Goal: Task Accomplishment & Management: Use online tool/utility

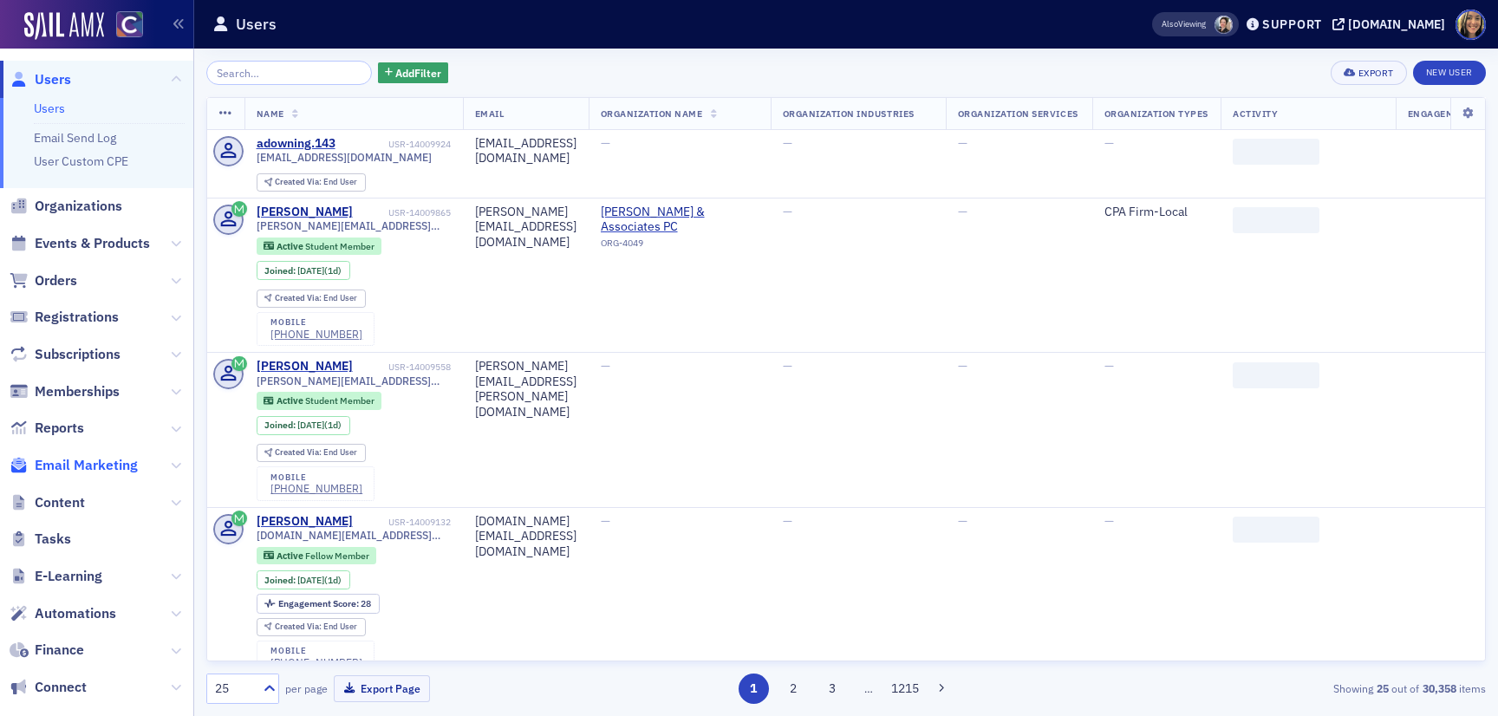
click at [101, 469] on span "Email Marketing" at bounding box center [86, 465] width 103 height 19
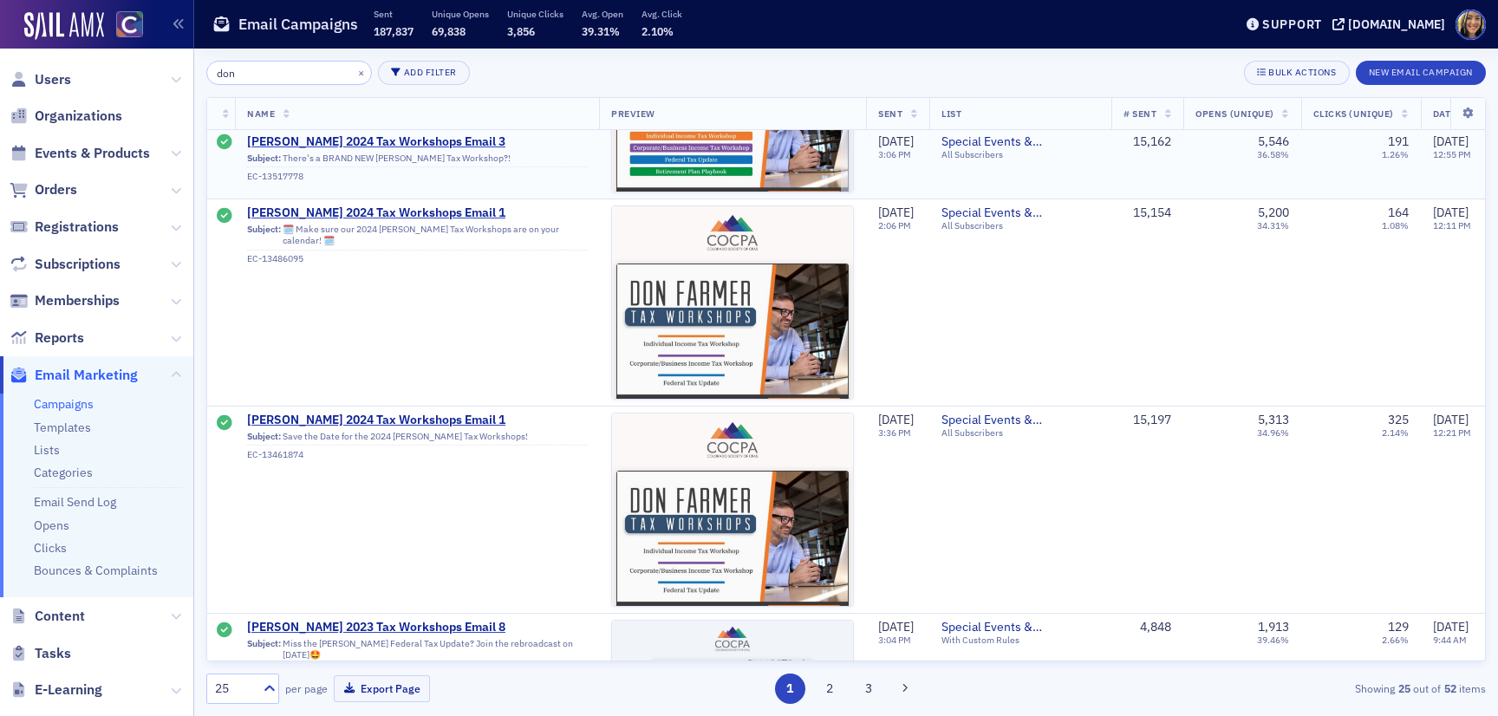
scroll to position [1803, 0]
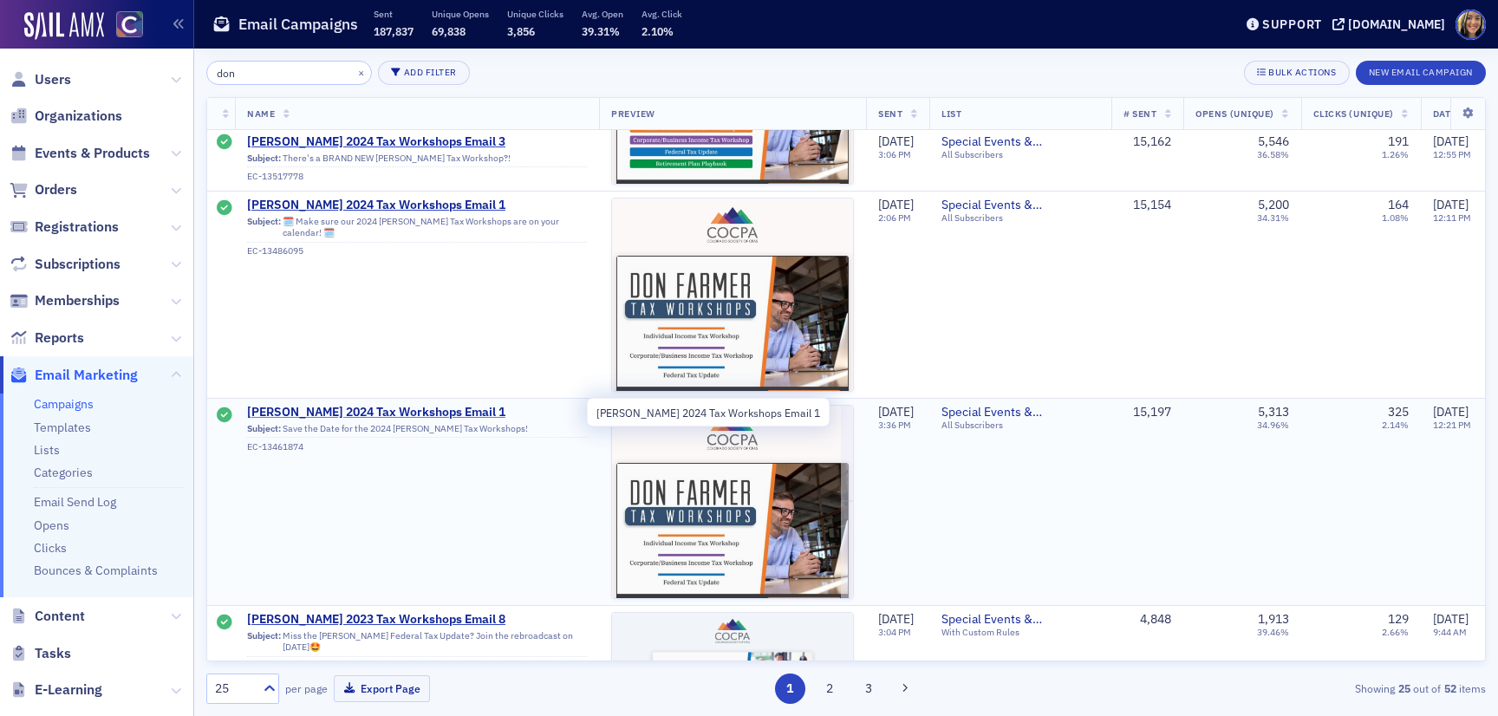
type input "don"
click at [439, 409] on span "Don Farmer 2024 Tax Workshops Email 1" at bounding box center [417, 413] width 340 height 16
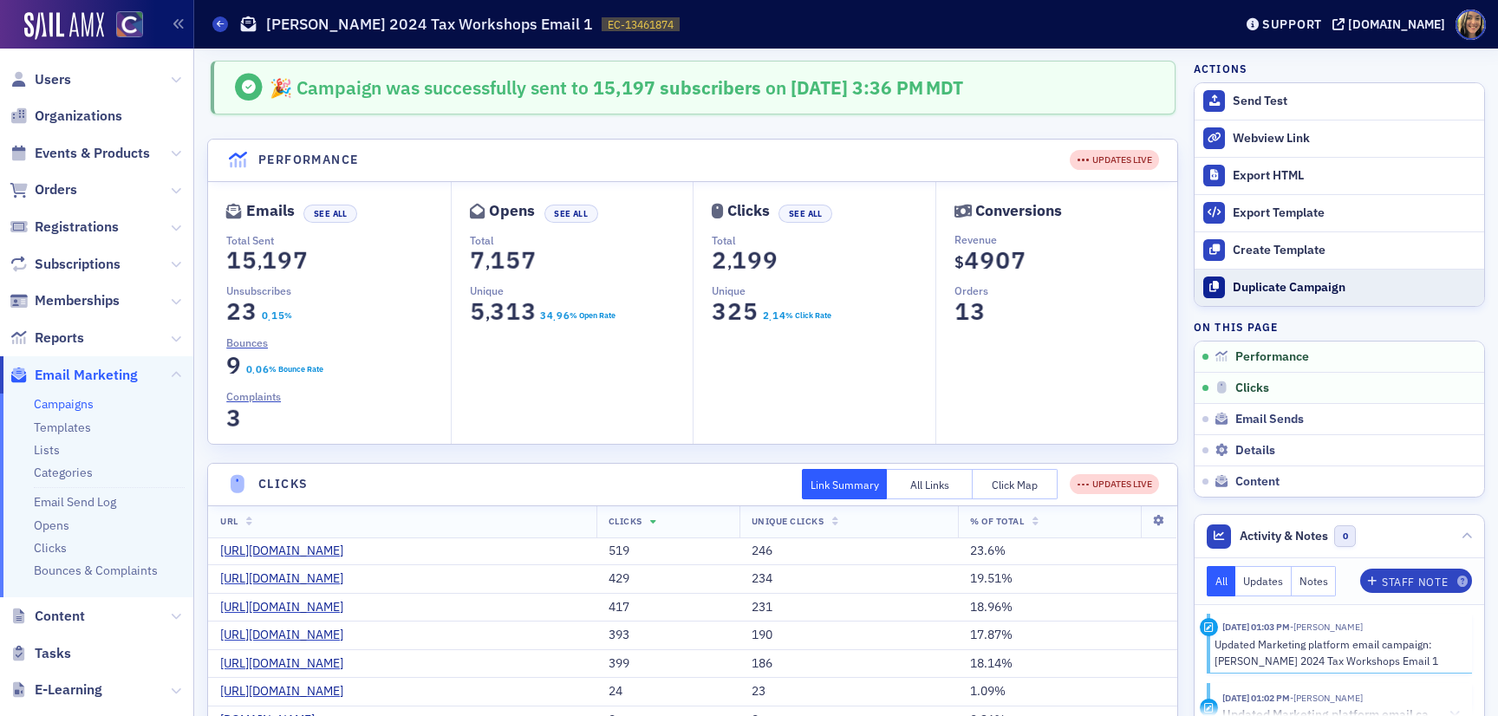
click at [1326, 295] on div "Duplicate Campaign" at bounding box center [1354, 288] width 243 height 16
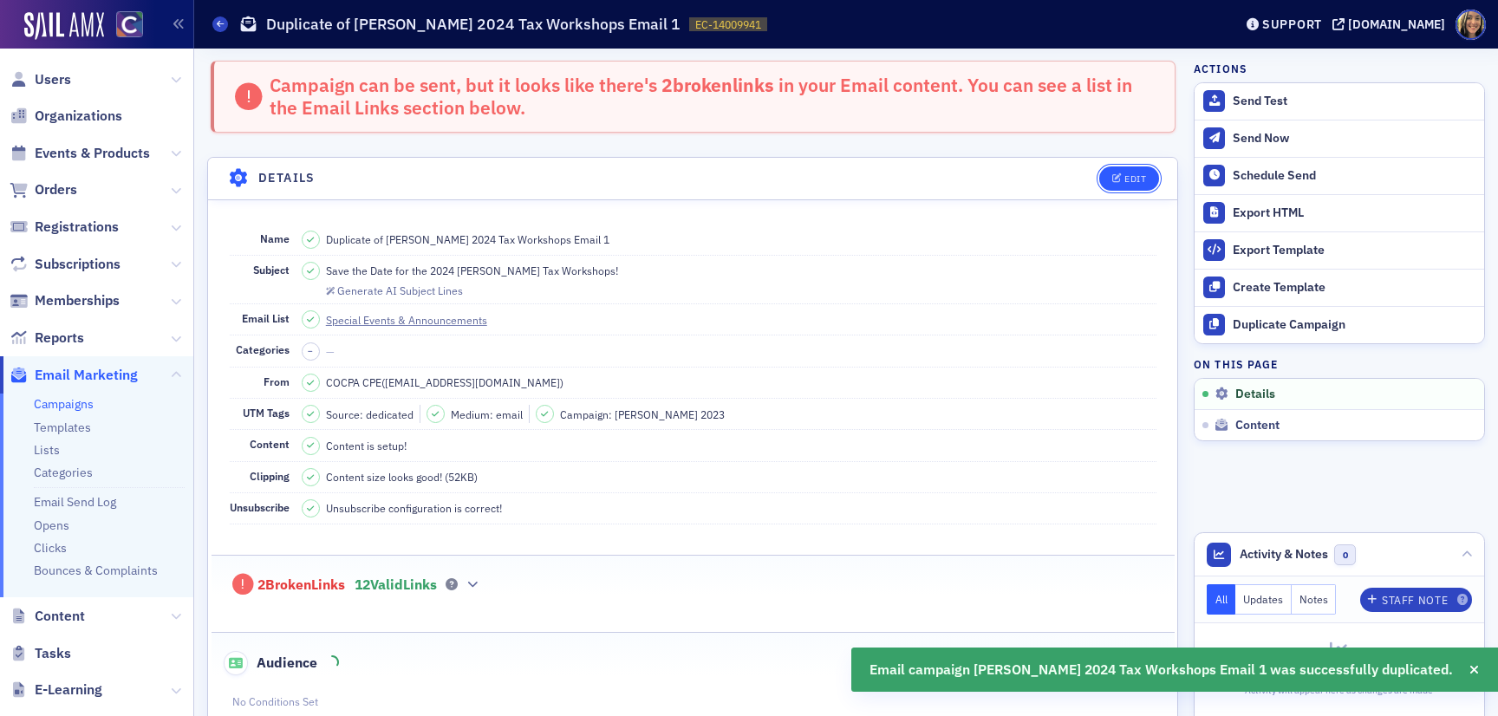
click at [1137, 176] on div "Edit" at bounding box center [1135, 179] width 22 height 10
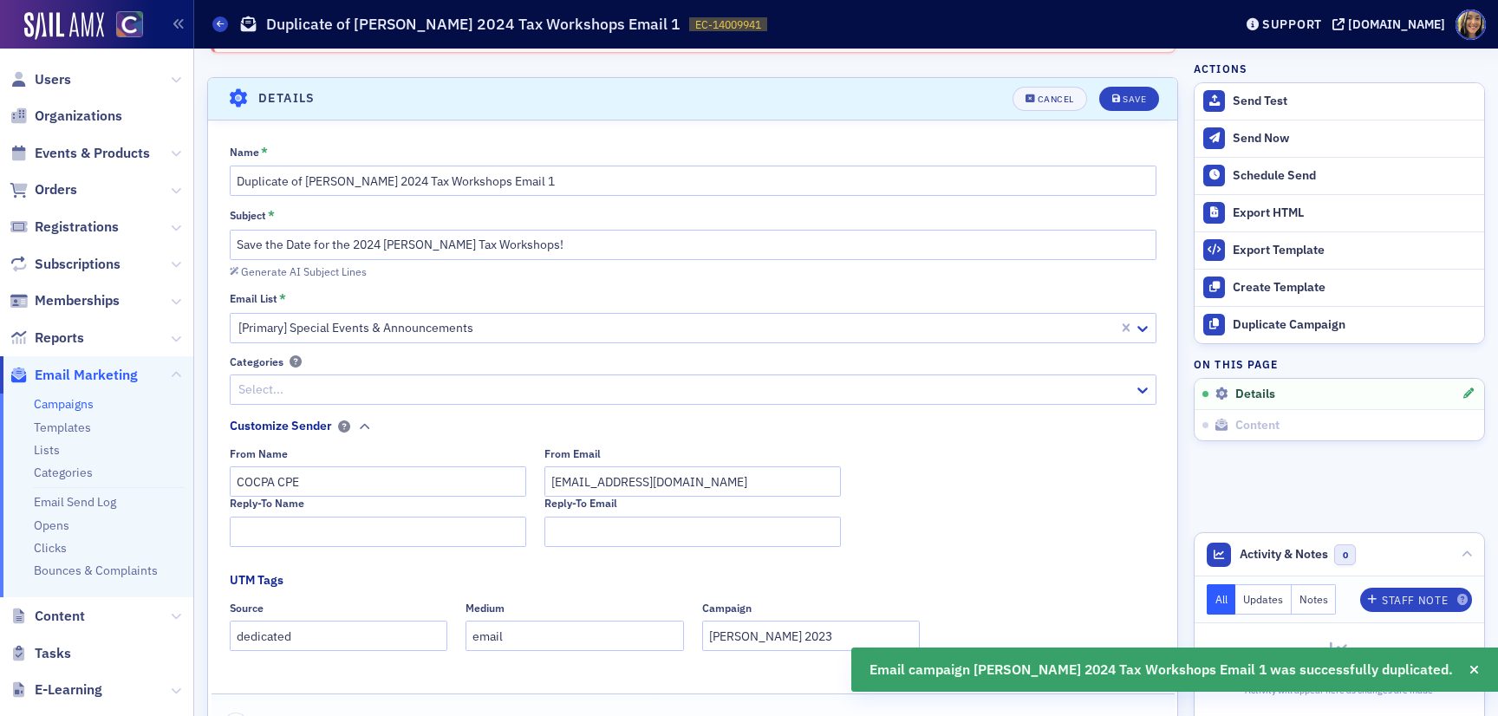
scroll to position [99, 0]
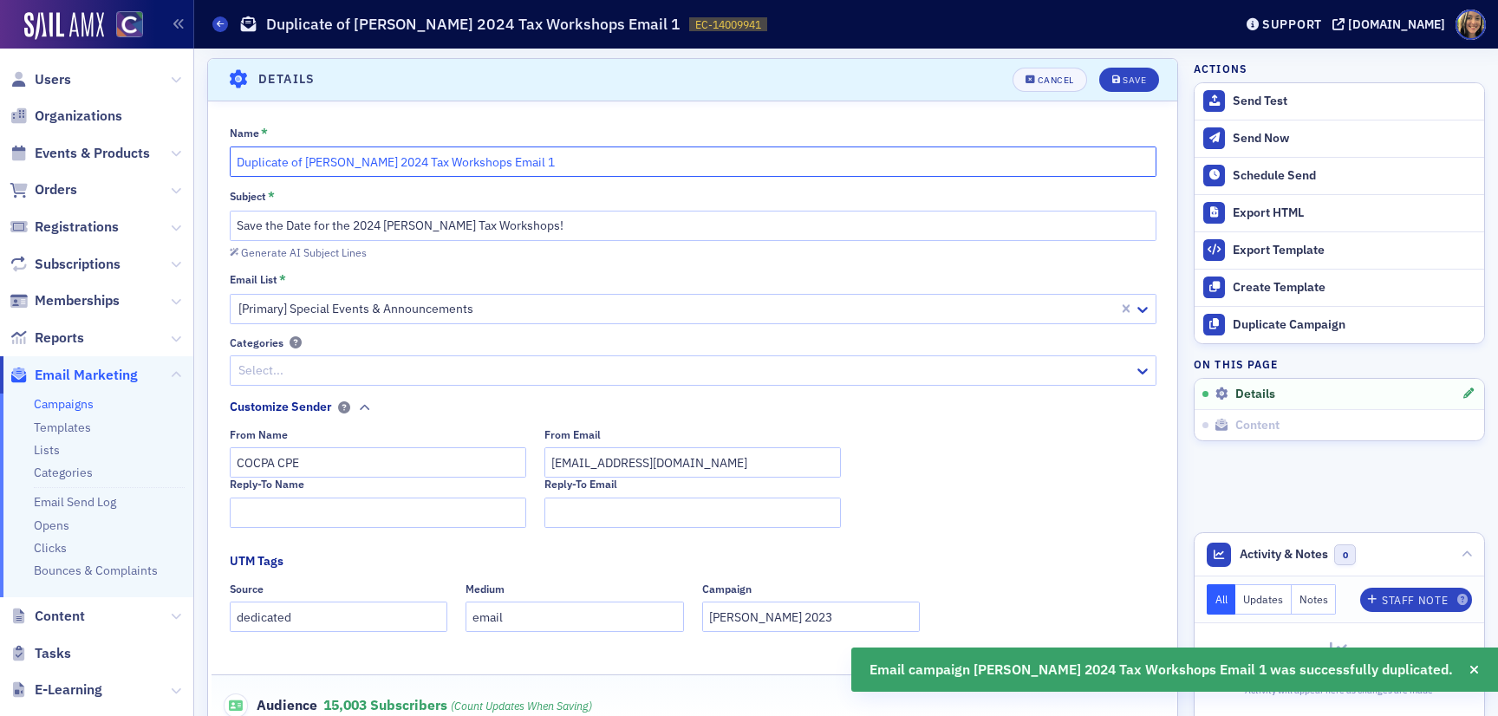
drag, startPoint x: 302, startPoint y: 166, endPoint x: 212, endPoint y: 173, distance: 89.5
click at [212, 172] on div "Name * Duplicate of Don Farmer 2024 Tax Workshops Email 1 Subject * Save the Da…" at bounding box center [692, 448] width 969 height 645
click at [315, 170] on input "Duplicate of Don Farmer 2024 Tax Workshops Email 1" at bounding box center [693, 161] width 927 height 30
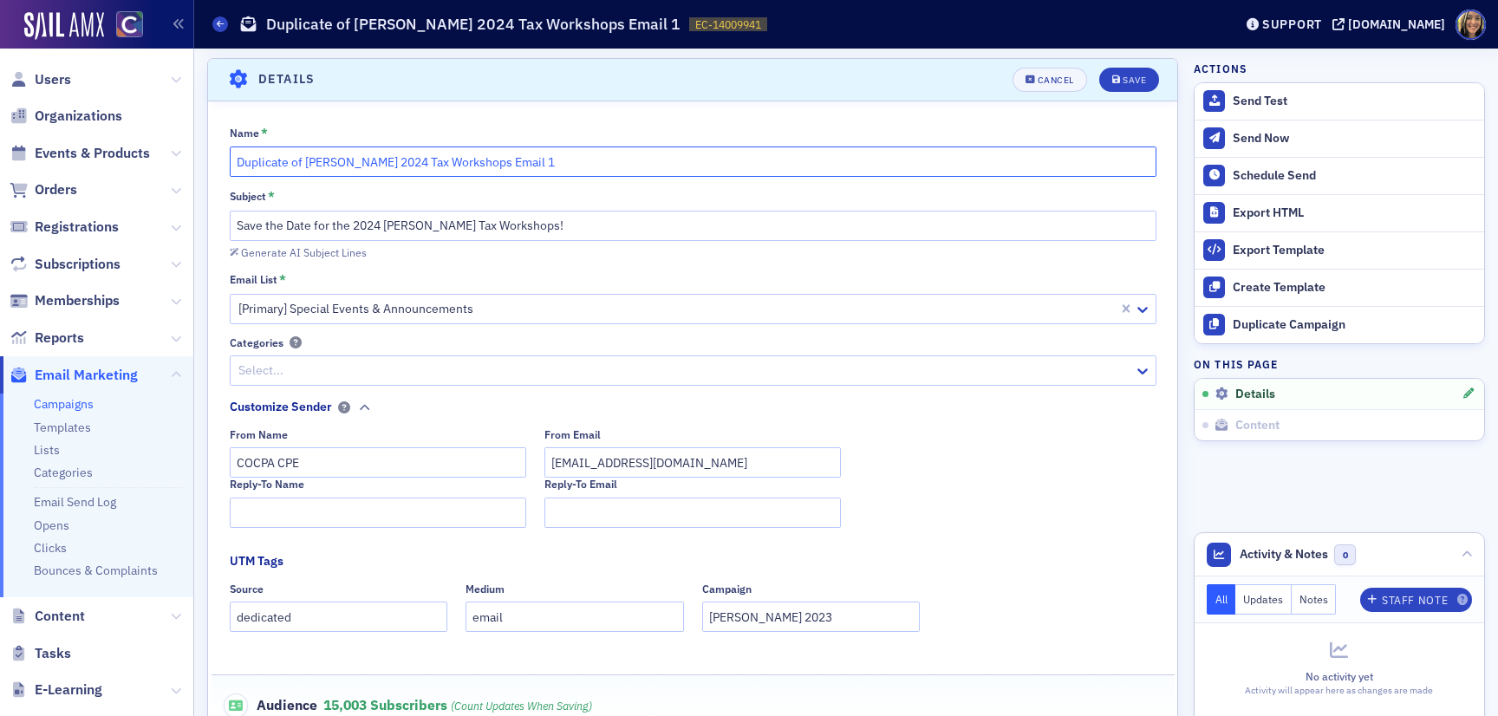
drag, startPoint x: 304, startPoint y: 162, endPoint x: 230, endPoint y: 161, distance: 74.5
click at [231, 161] on input "Duplicate of Don Farmer 2024 Tax Workshops Email 1" at bounding box center [693, 161] width 927 height 30
click at [322, 161] on input "Don Farmer 2024 Tax Workshops Email 1" at bounding box center [693, 161] width 927 height 30
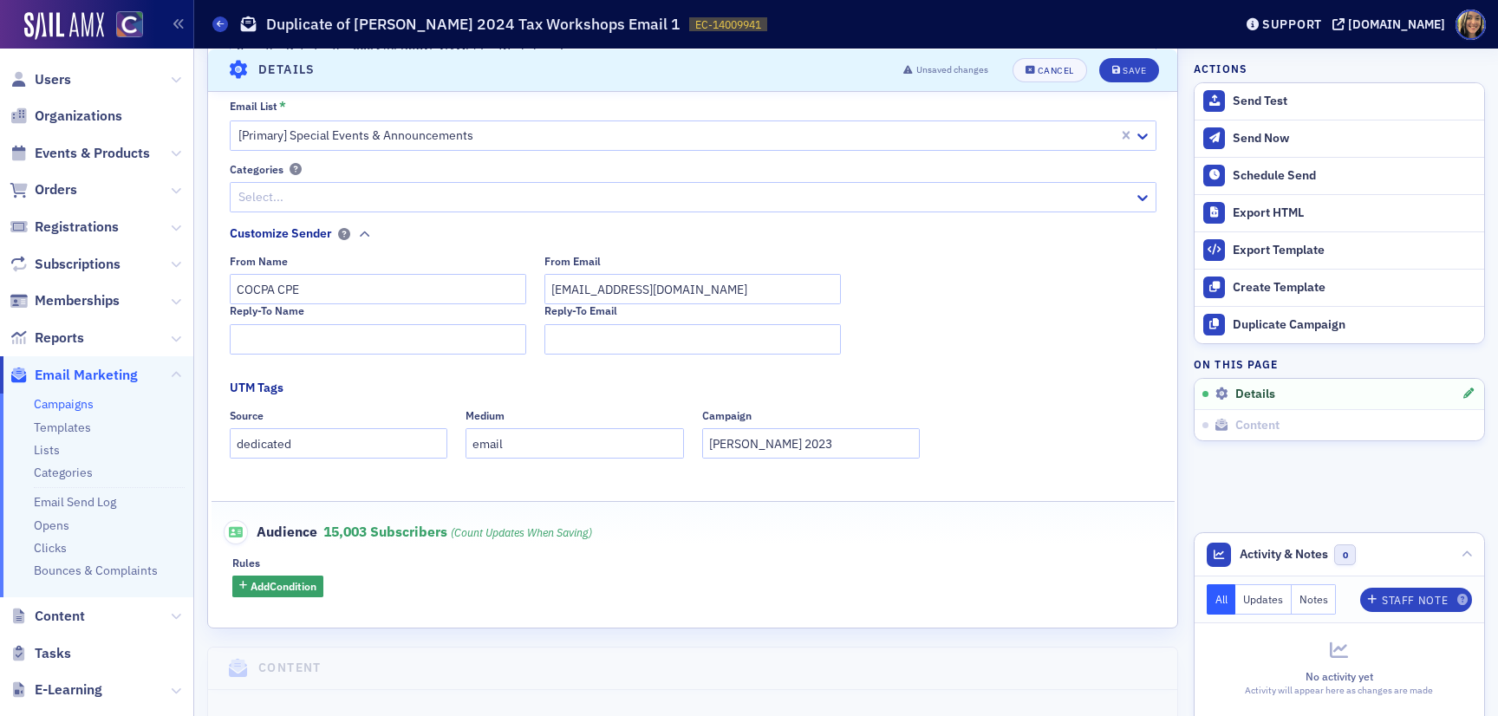
scroll to position [273, 0]
type input "[PERSON_NAME] 2025 Tax Workshops Email 1"
click at [799, 442] on input "Don Farmer 2023" at bounding box center [811, 442] width 218 height 30
type input "[PERSON_NAME] 2025"
click at [1131, 68] on div "Save" at bounding box center [1133, 70] width 23 height 10
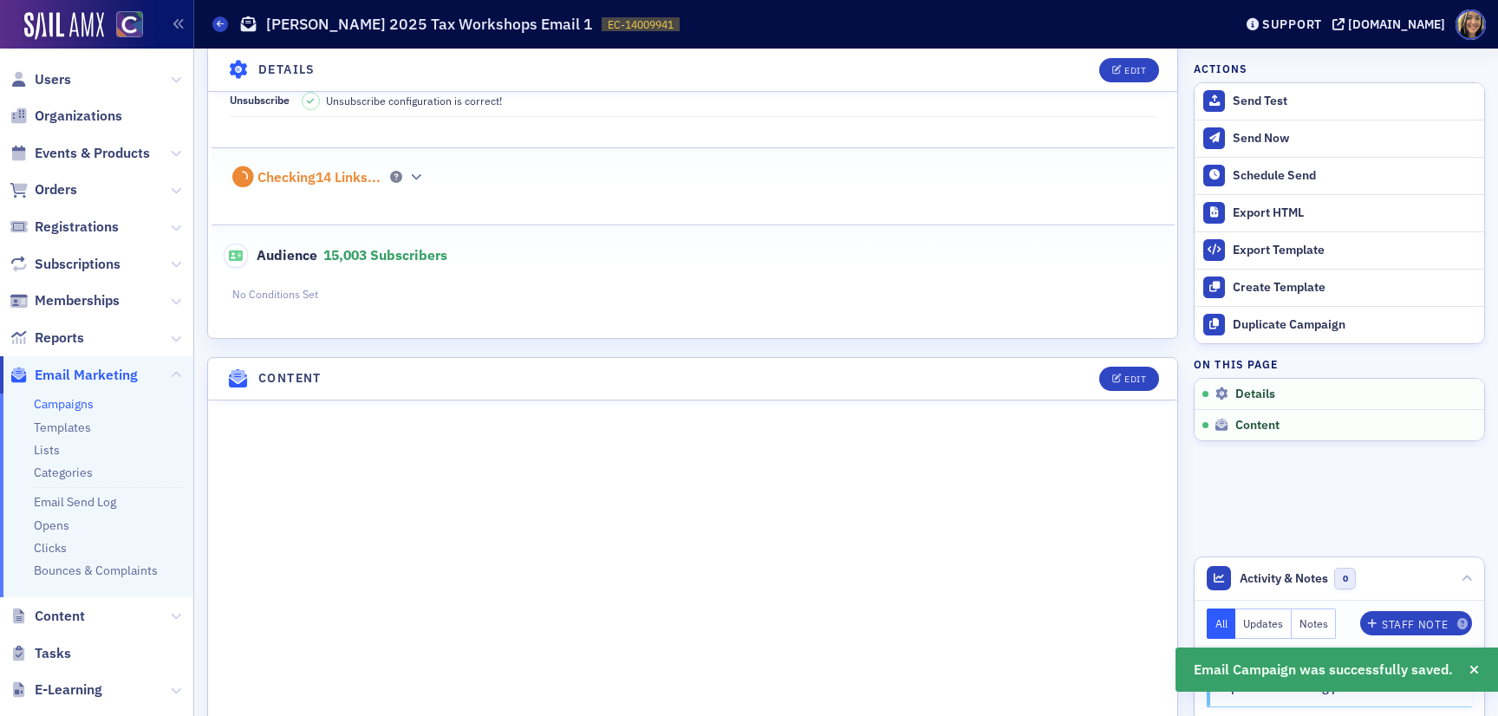
scroll to position [401, 0]
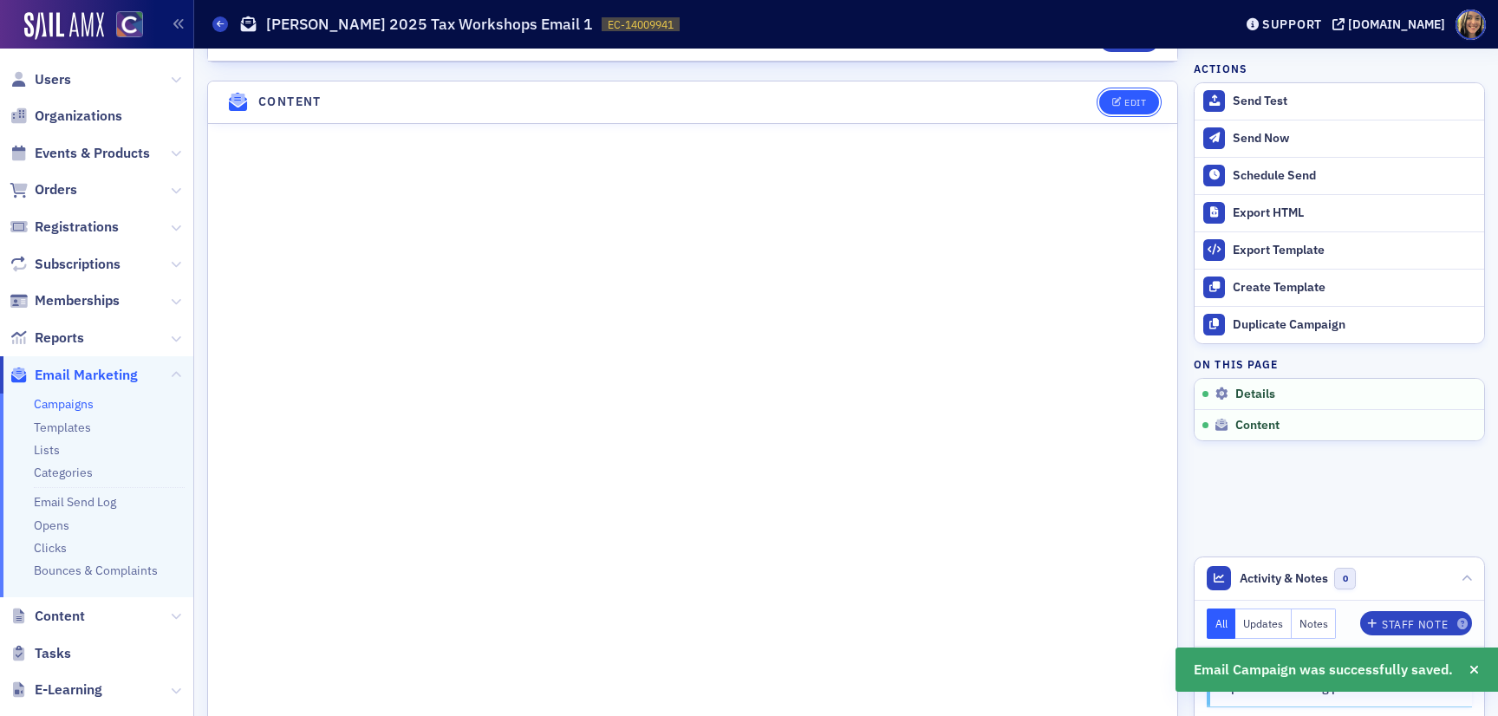
click at [1139, 107] on button "Edit" at bounding box center [1129, 102] width 60 height 24
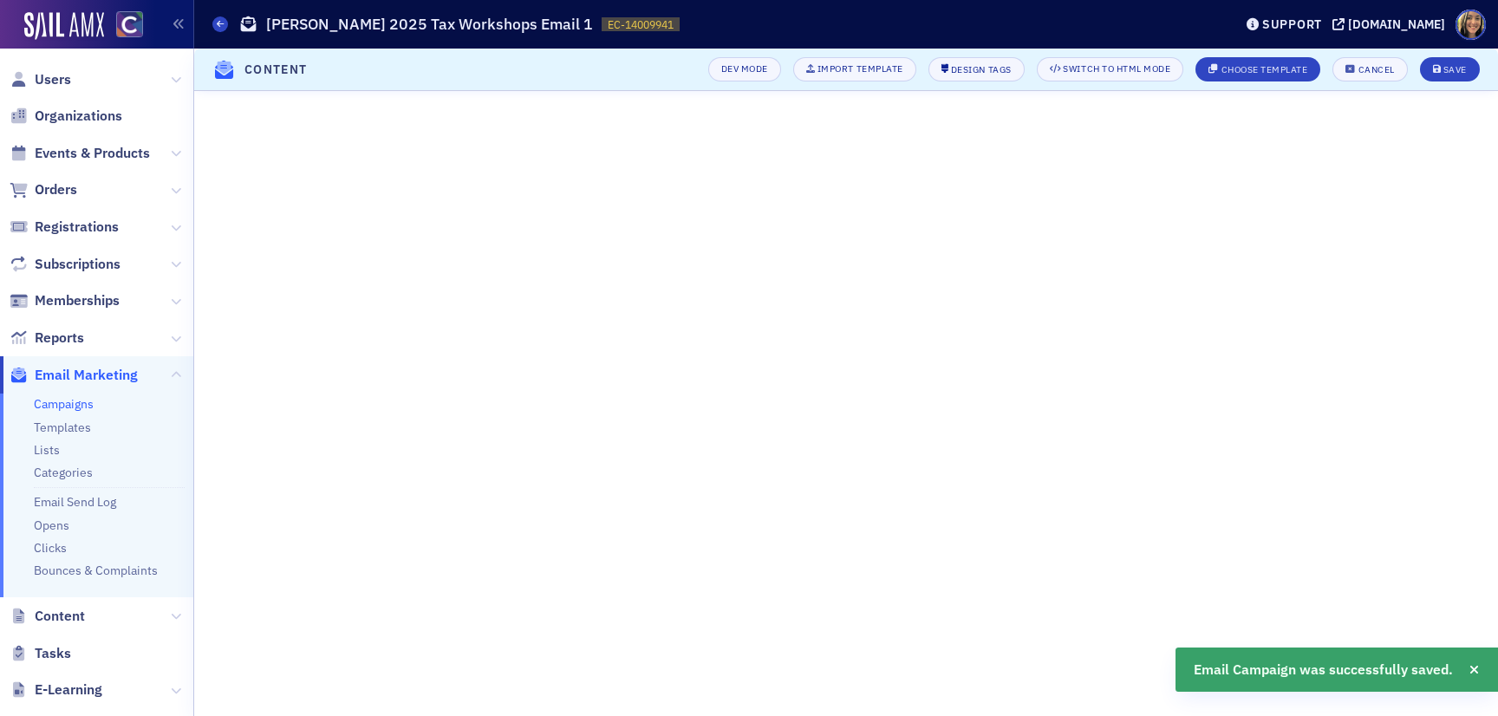
scroll to position [58, 0]
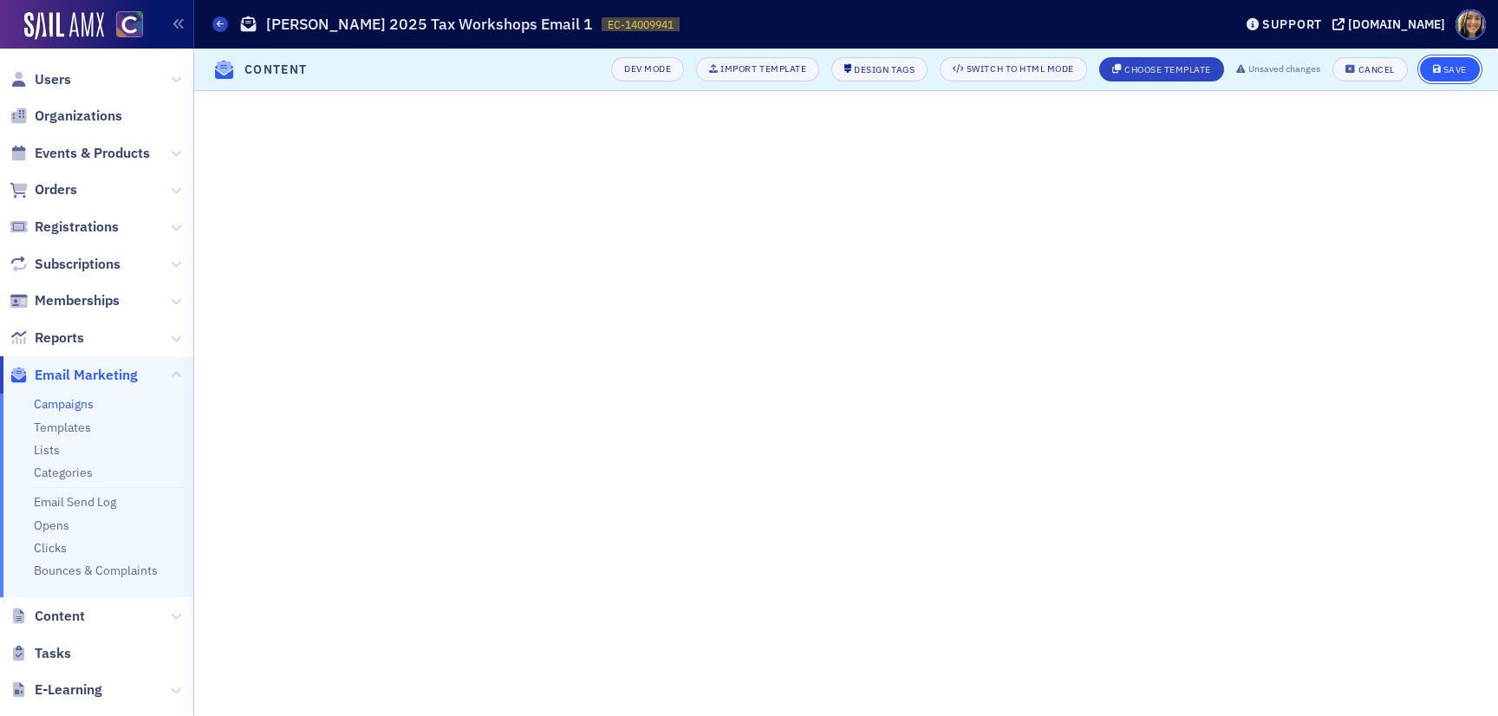
click at [1444, 69] on div "Save" at bounding box center [1454, 70] width 23 height 10
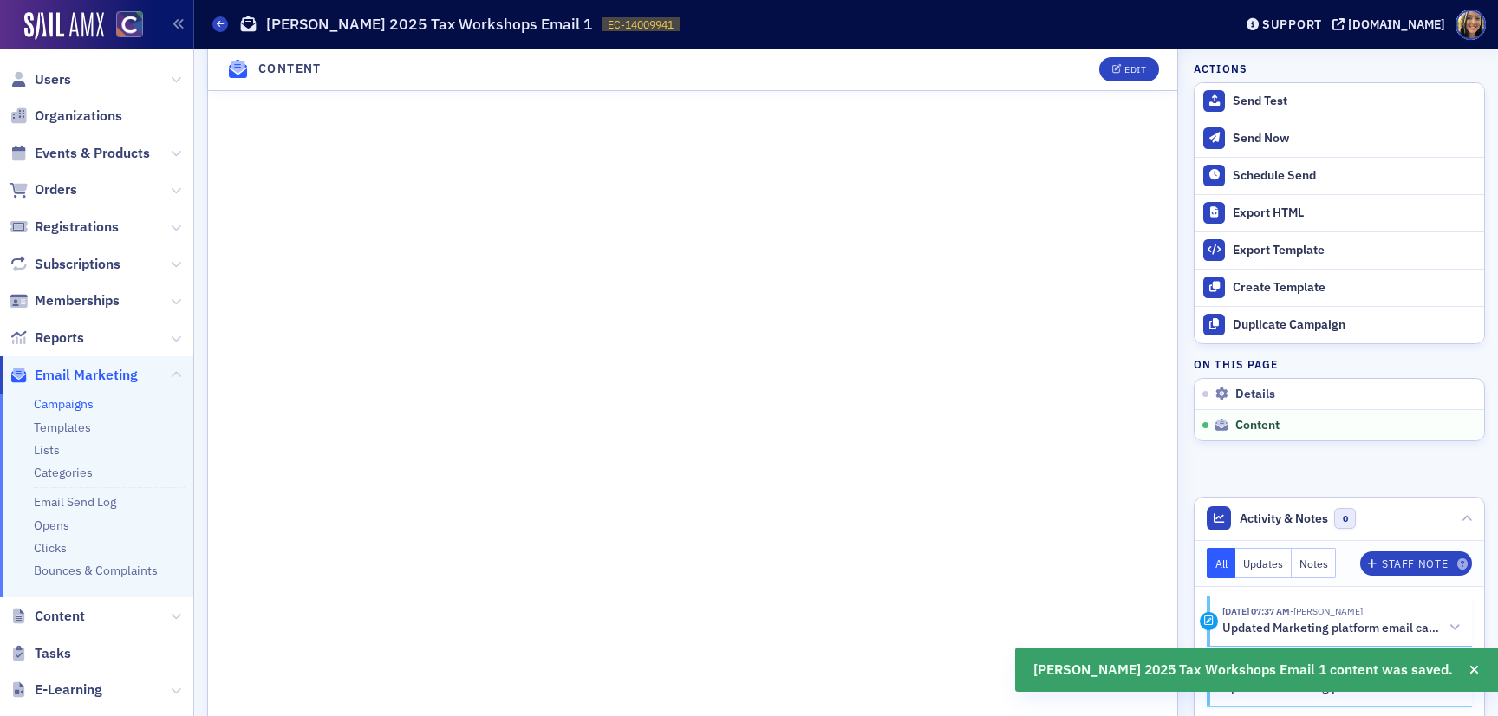
scroll to position [1142, 0]
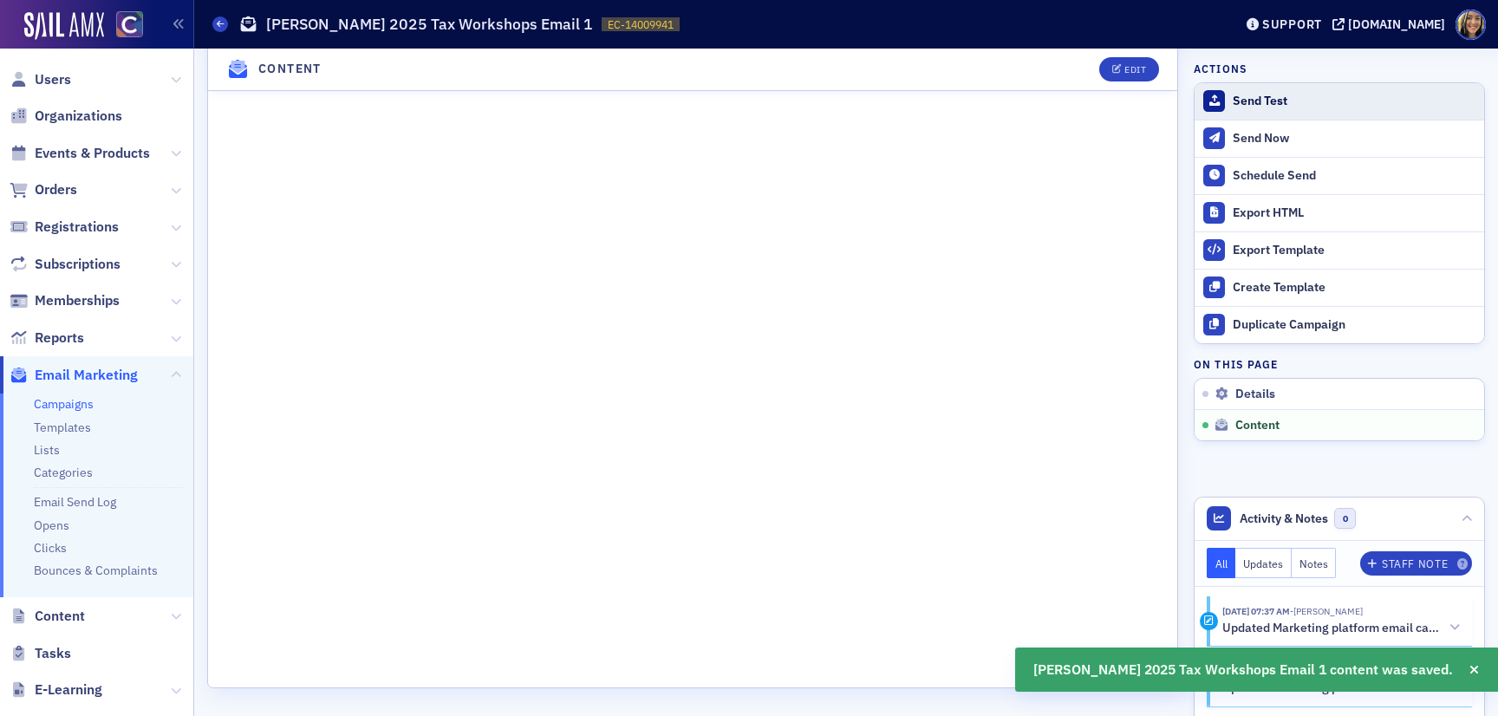
click at [1274, 96] on div "Send Test" at bounding box center [1354, 102] width 243 height 16
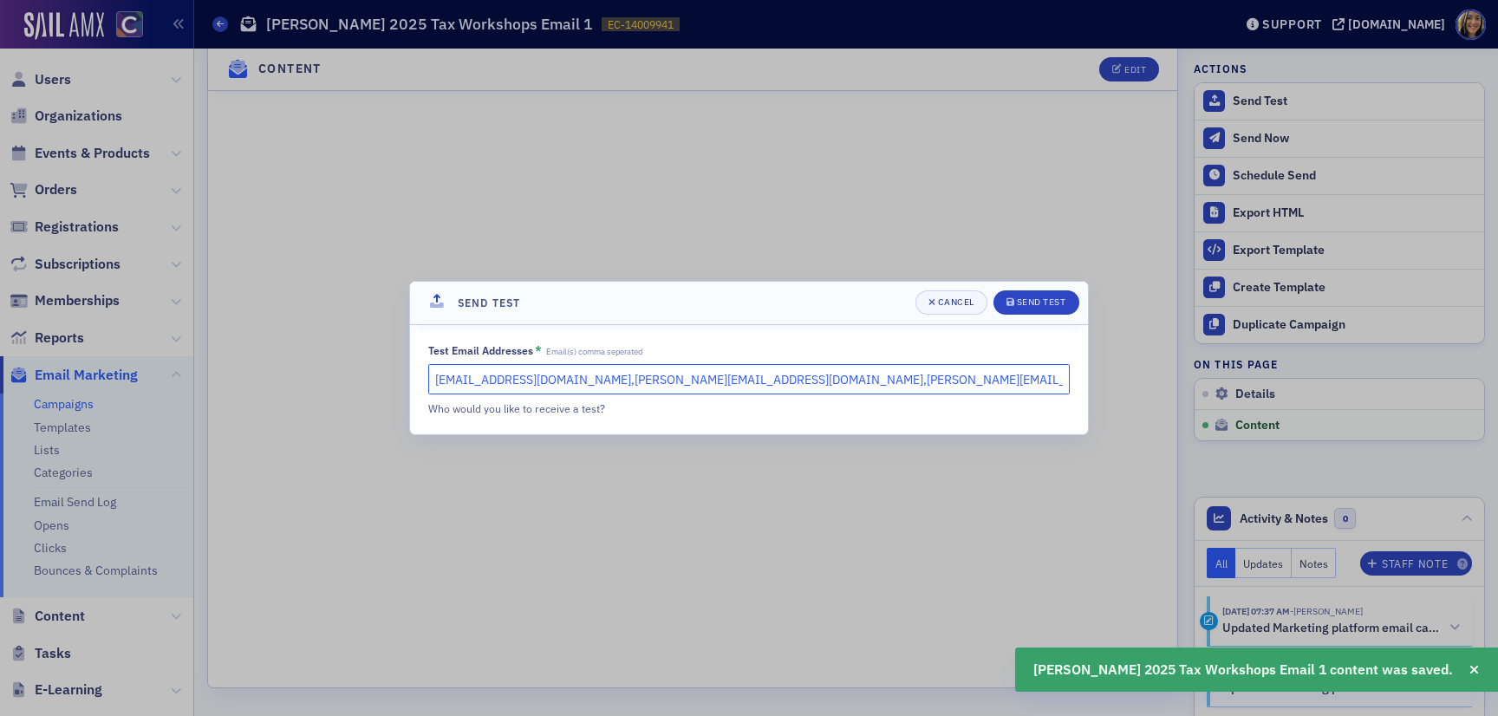
drag, startPoint x: 868, startPoint y: 374, endPoint x: 594, endPoint y: 377, distance: 274.8
click at [594, 377] on input "lauren@blueoceanideas.com,katie@blueoceanideas.com,stacy@cocpa.org" at bounding box center [748, 379] width 641 height 30
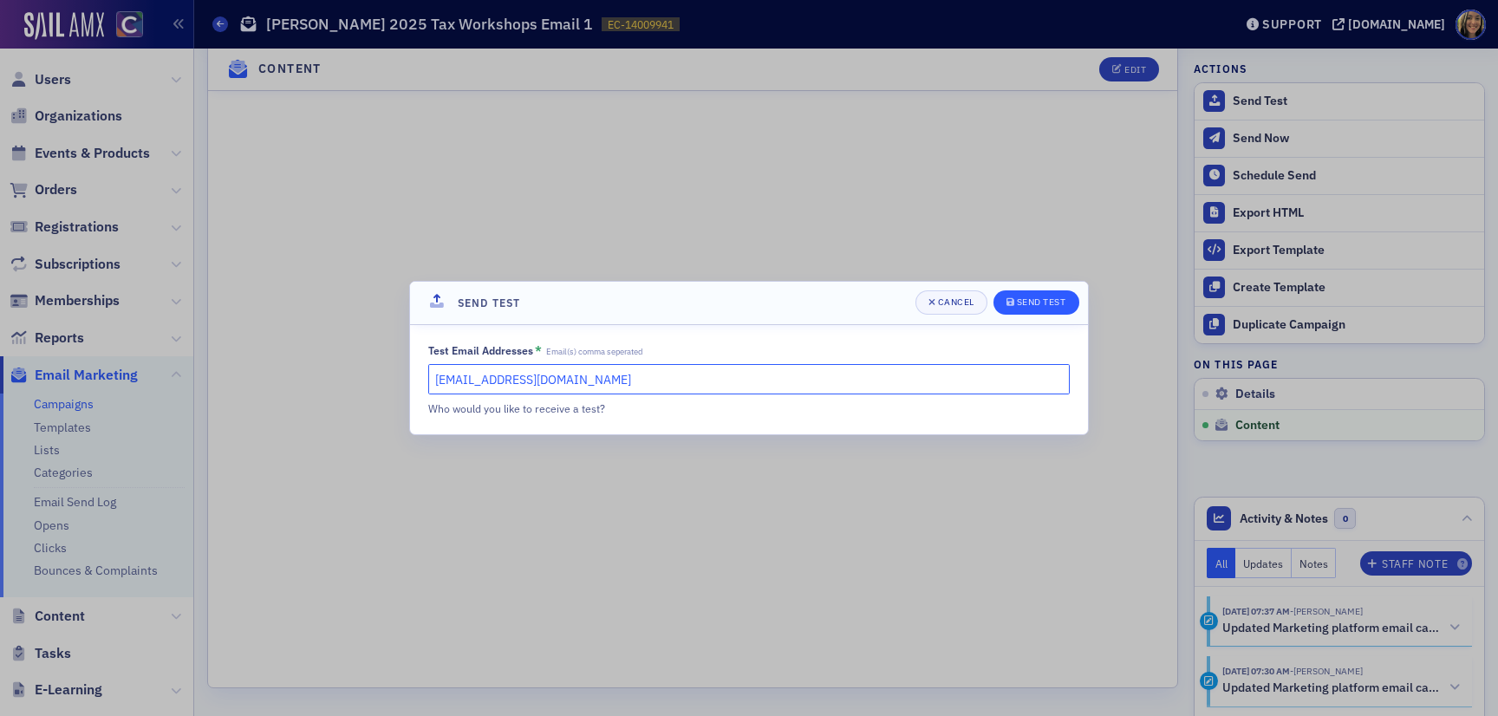
type input "lauren@blueoceanideas.com"
click at [1055, 304] on div "Send Test" at bounding box center [1041, 302] width 49 height 10
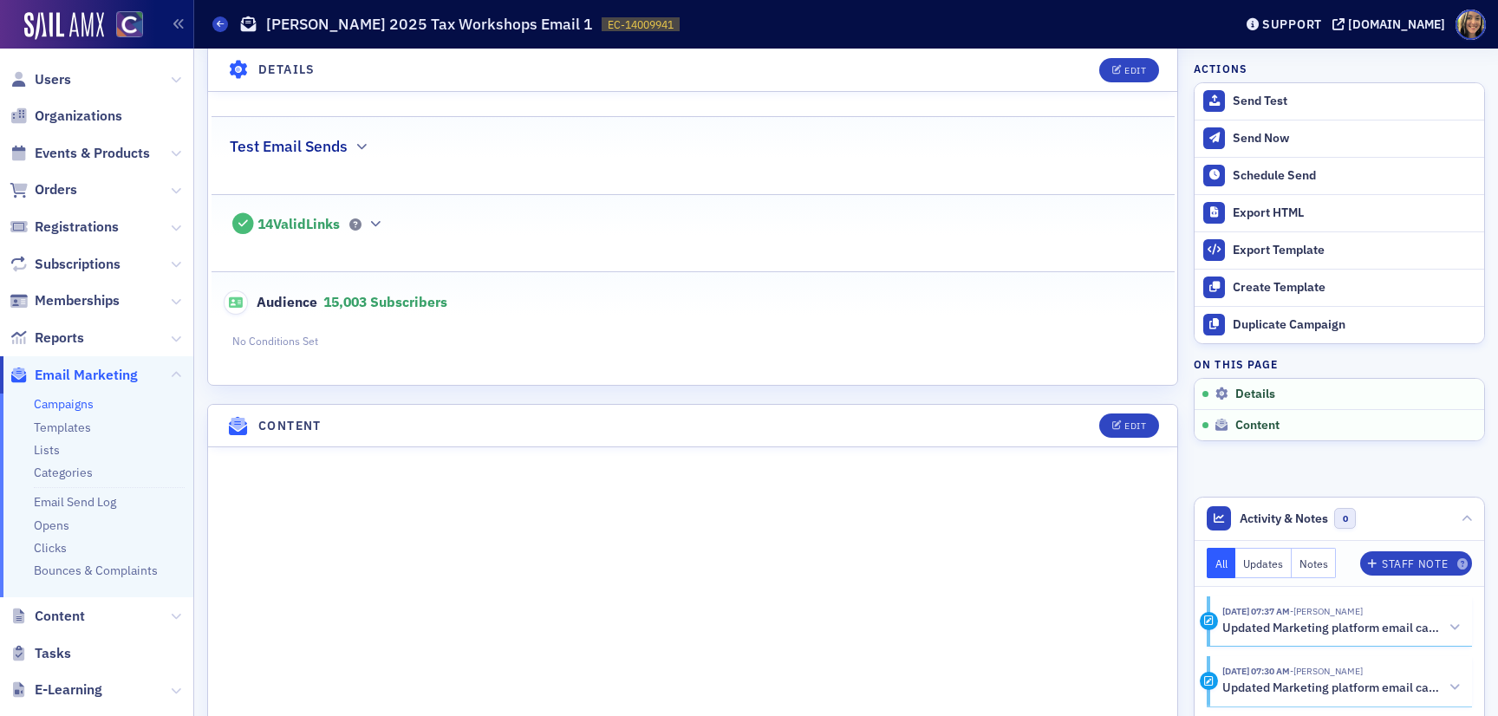
scroll to position [516, 0]
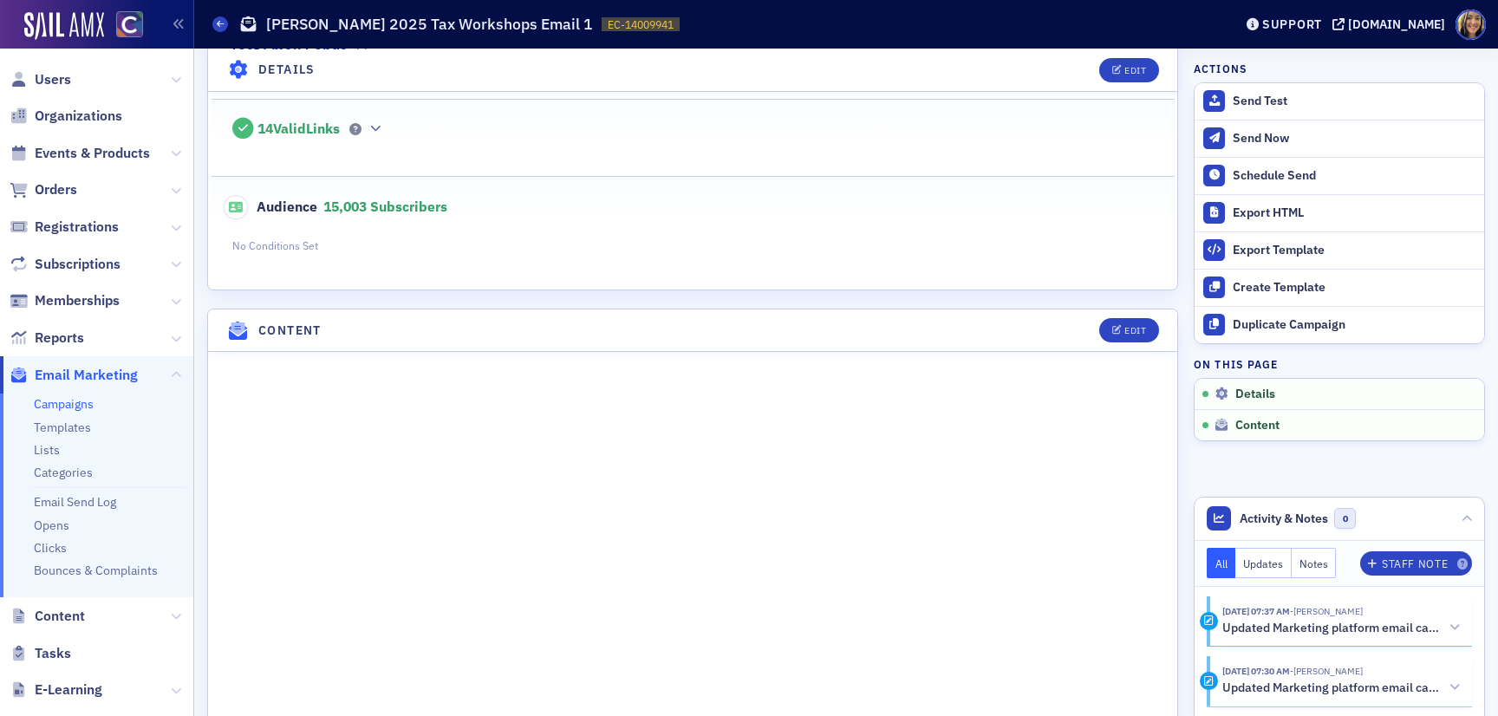
click at [1140, 314] on header "Content Edit" at bounding box center [692, 330] width 969 height 42
click at [1136, 340] on button "Edit" at bounding box center [1129, 330] width 60 height 24
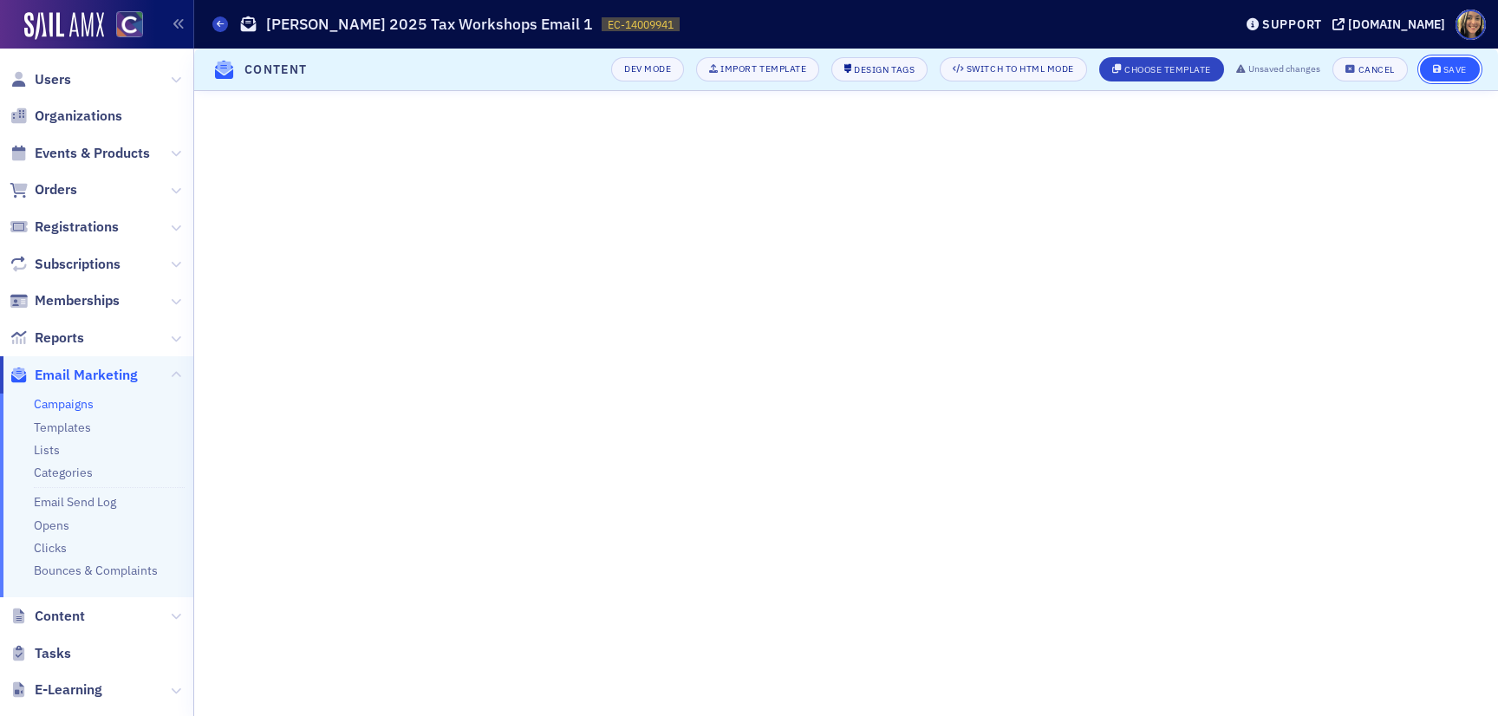
click at [1447, 77] on button "Save" at bounding box center [1450, 69] width 60 height 24
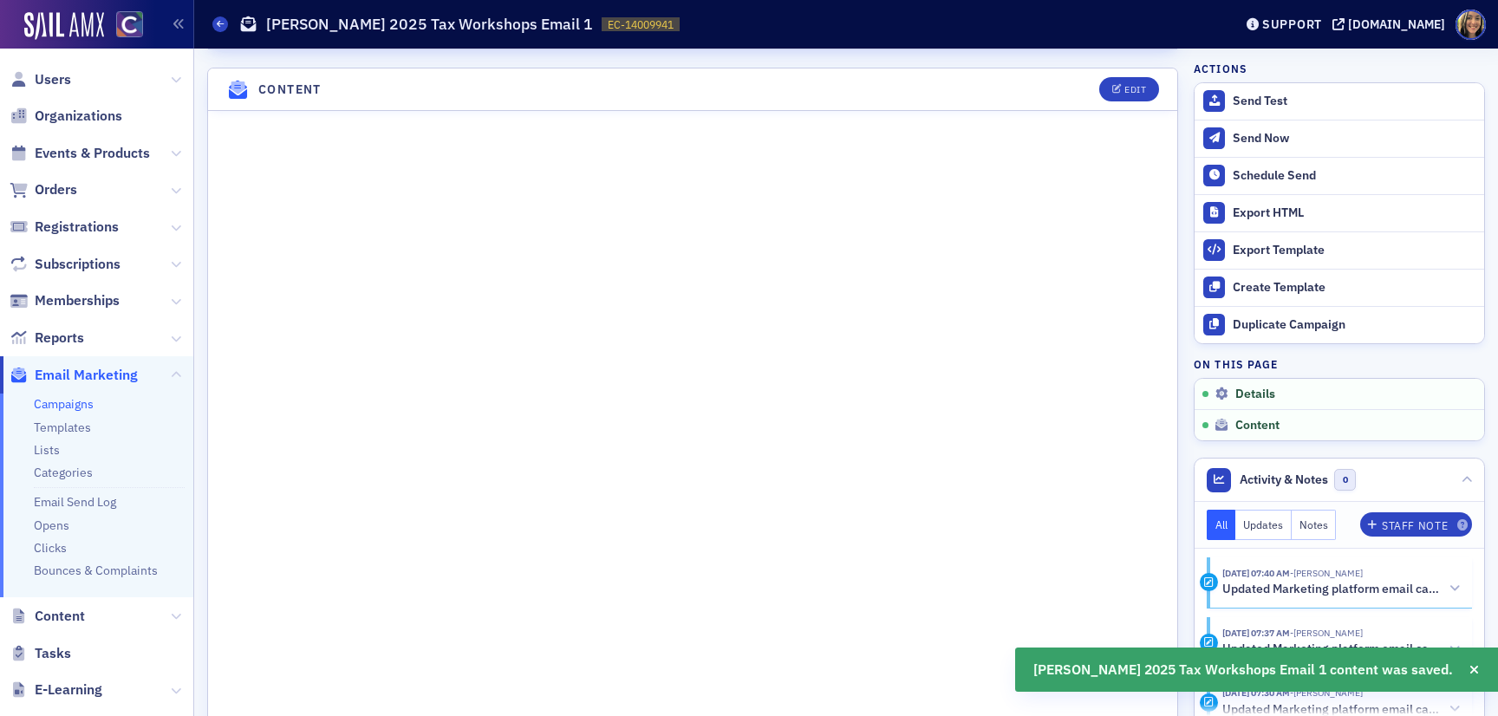
scroll to position [765, 0]
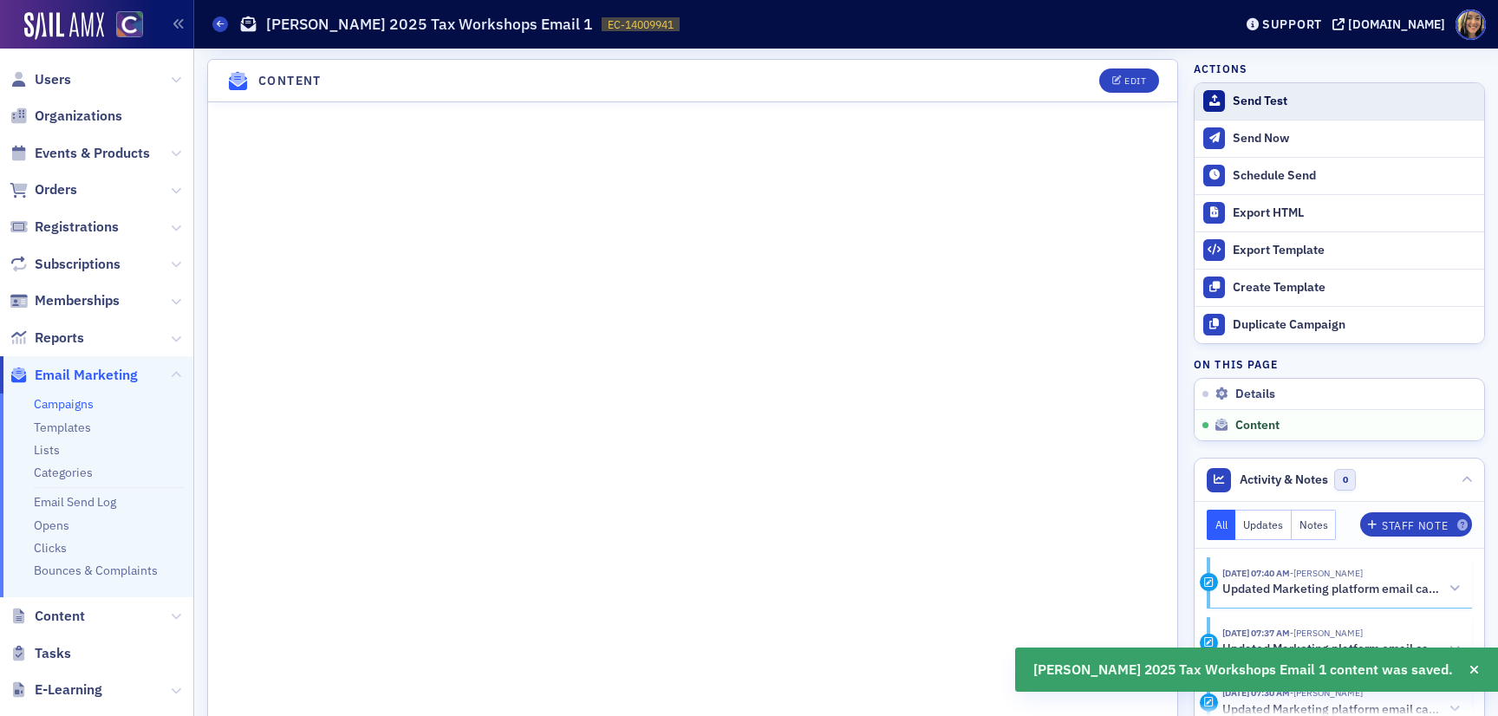
click at [1268, 105] on div "Send Test" at bounding box center [1354, 102] width 243 height 16
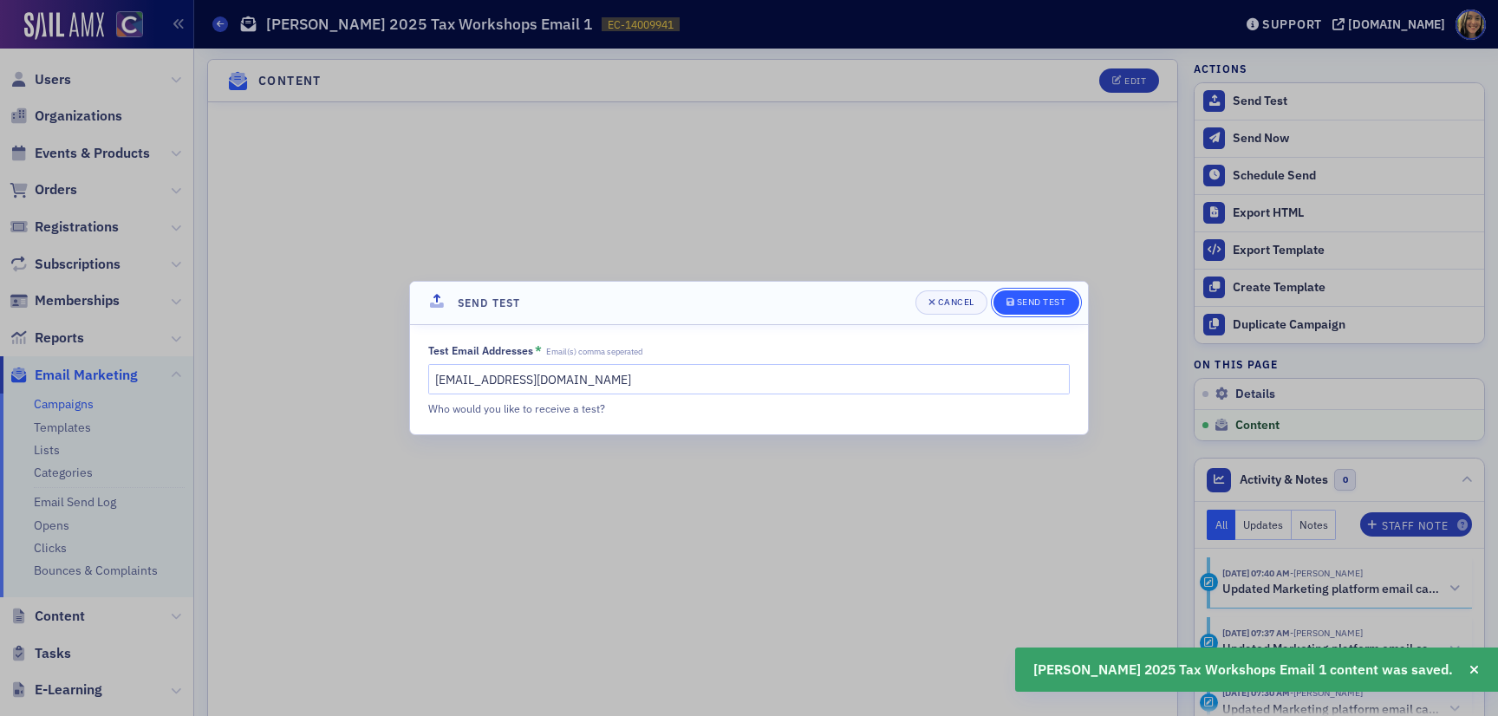
click at [1036, 298] on div "Send Test" at bounding box center [1041, 302] width 49 height 10
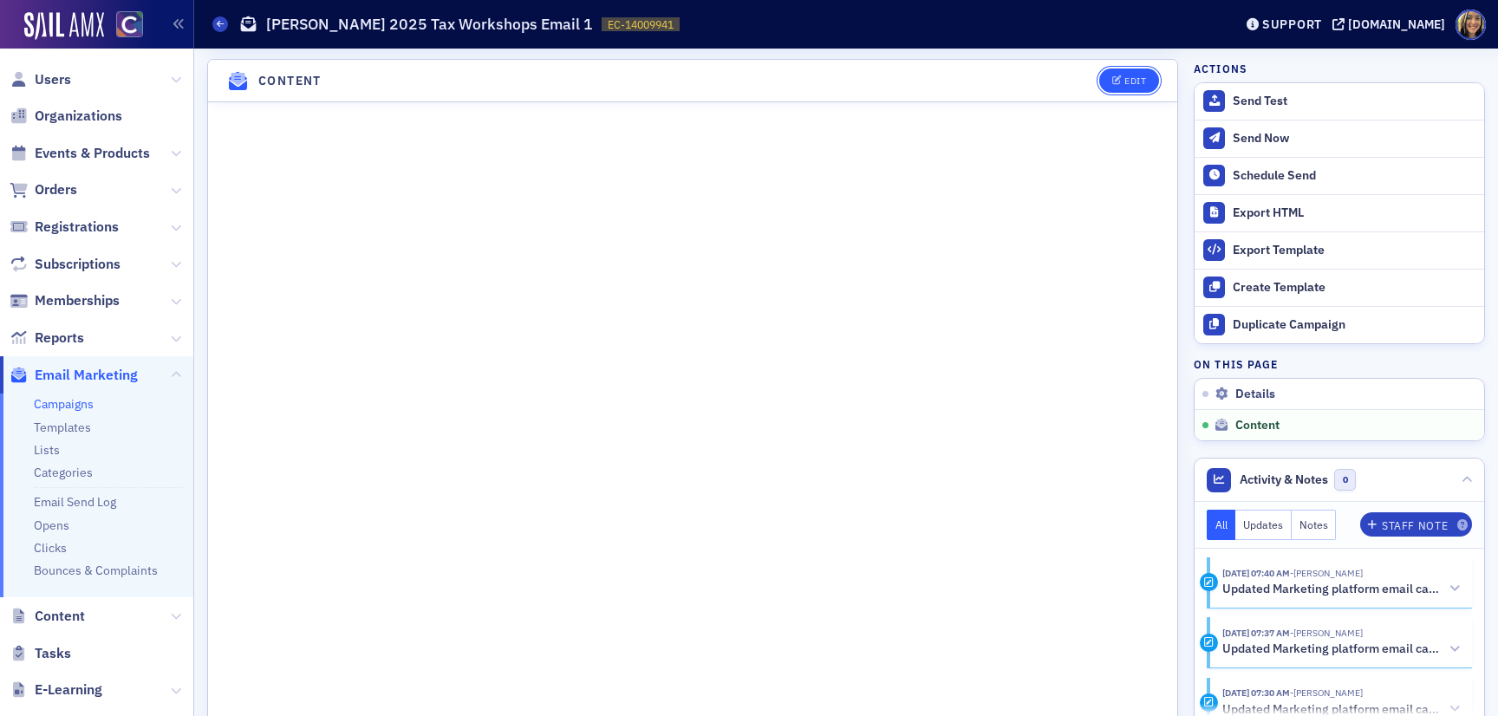
click at [1128, 76] on div "Edit" at bounding box center [1135, 81] width 22 height 10
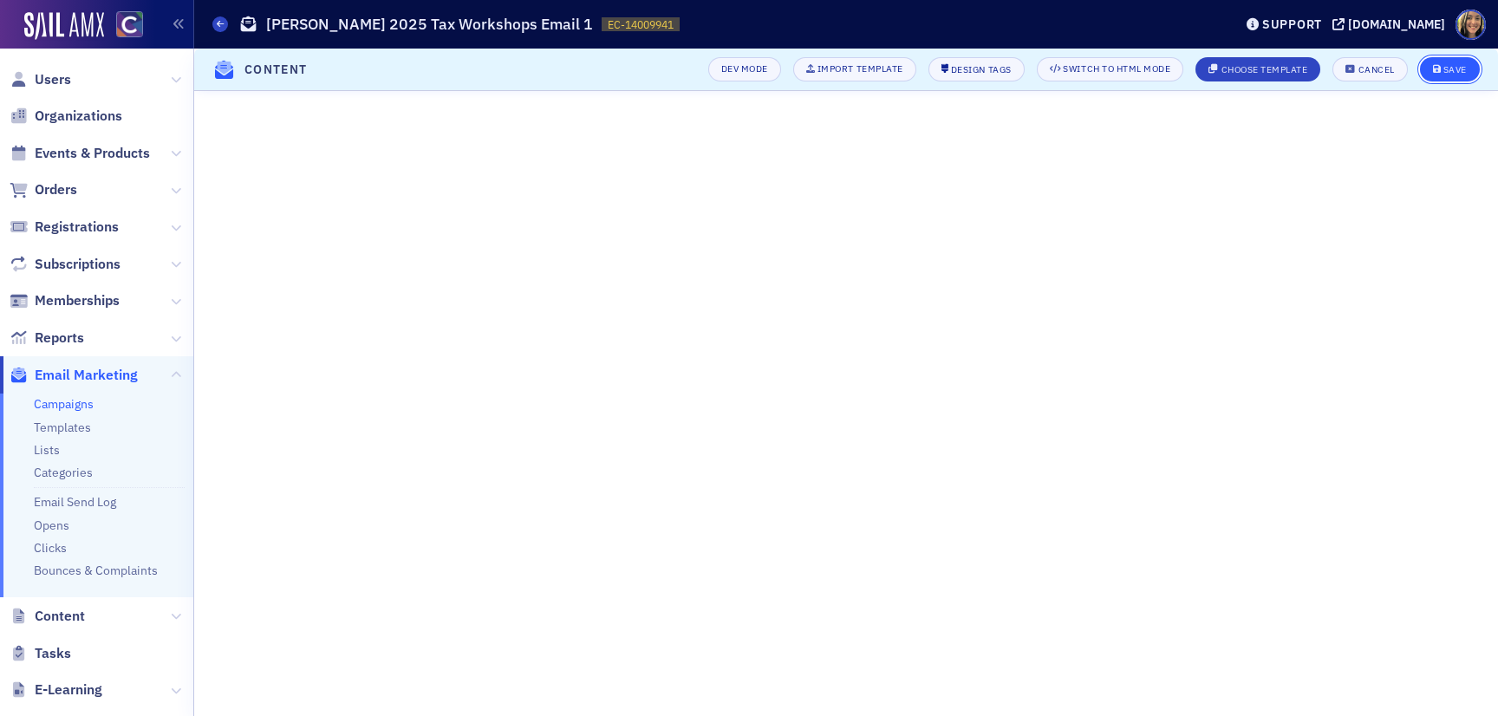
click at [1451, 66] on div "Save" at bounding box center [1454, 70] width 23 height 10
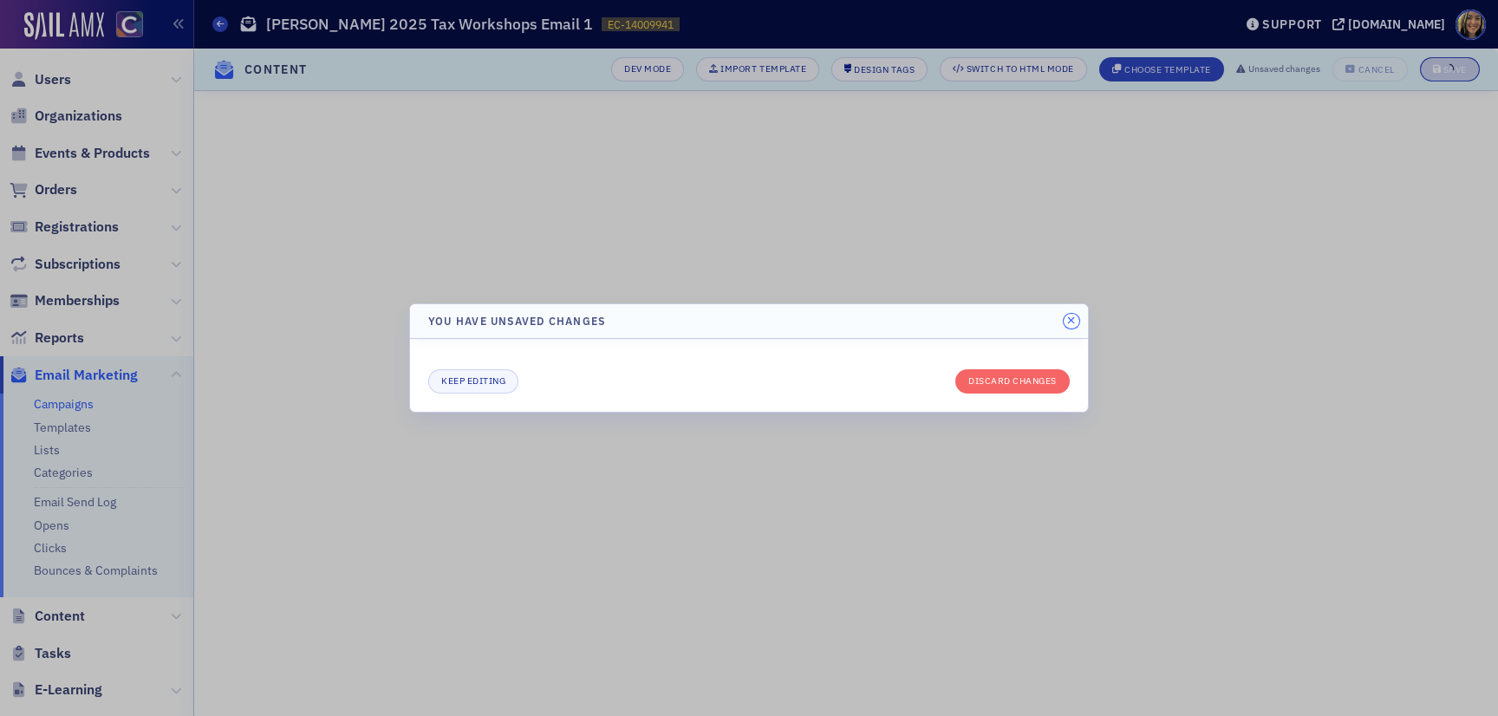
click at [1071, 323] on icon "button" at bounding box center [1071, 321] width 8 height 10
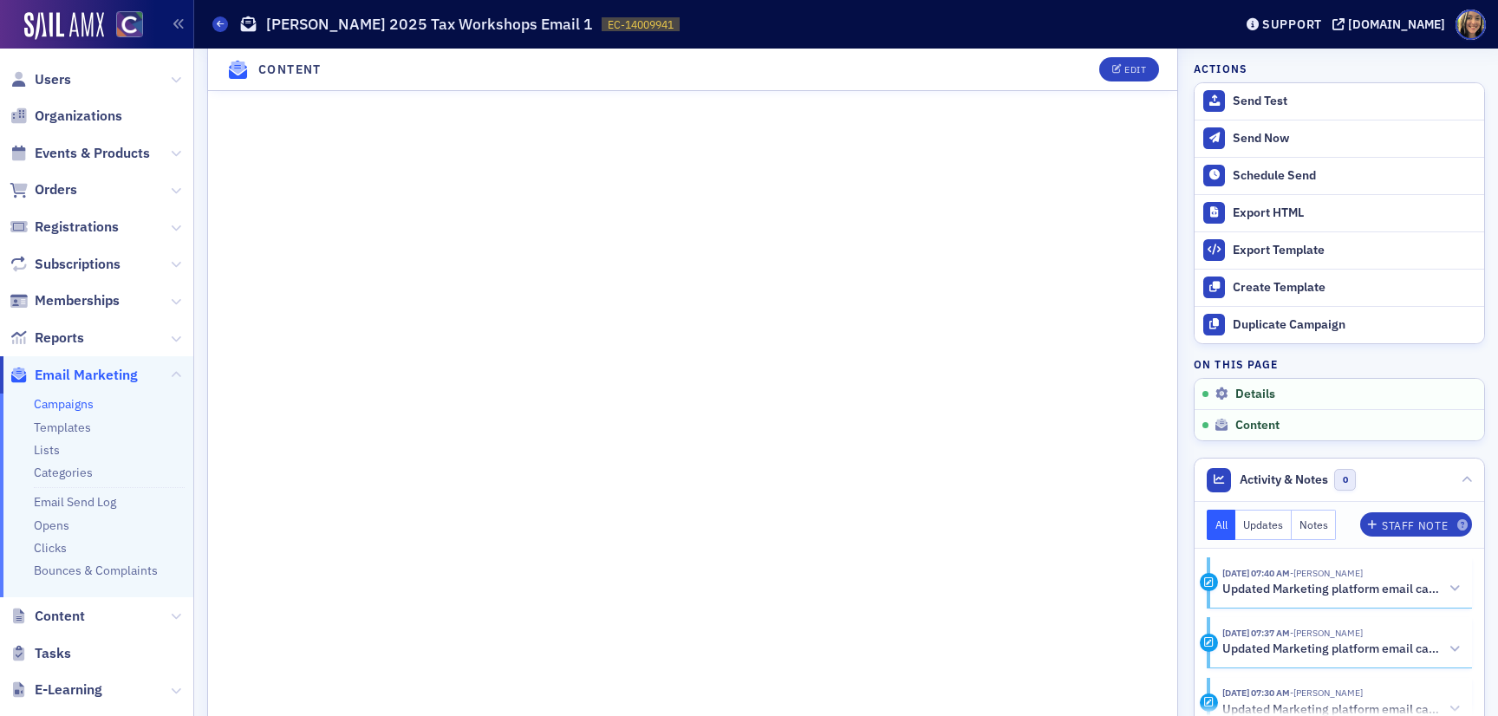
scroll to position [1221, 0]
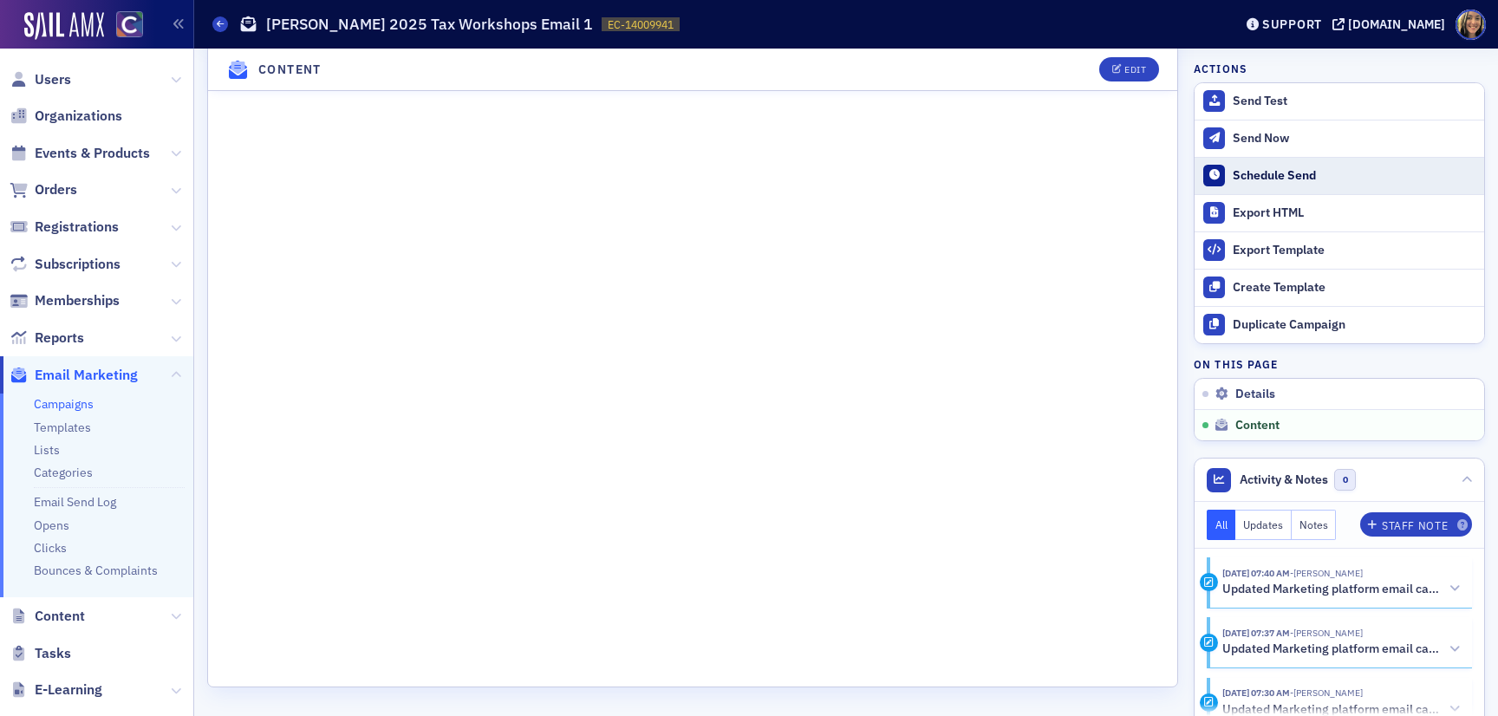
click at [1282, 166] on button "Schedule Send" at bounding box center [1338, 175] width 289 height 37
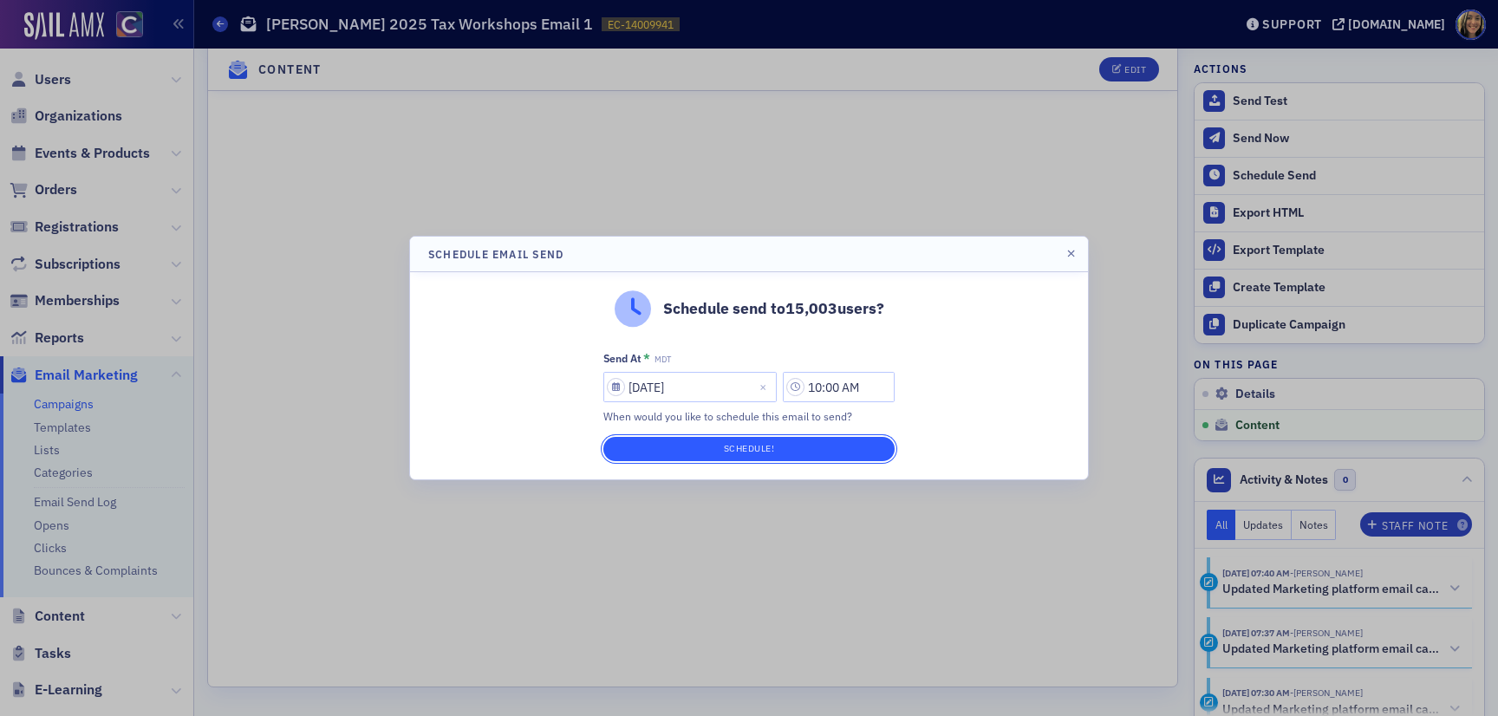
click at [809, 441] on button "Schedule!" at bounding box center [748, 449] width 291 height 24
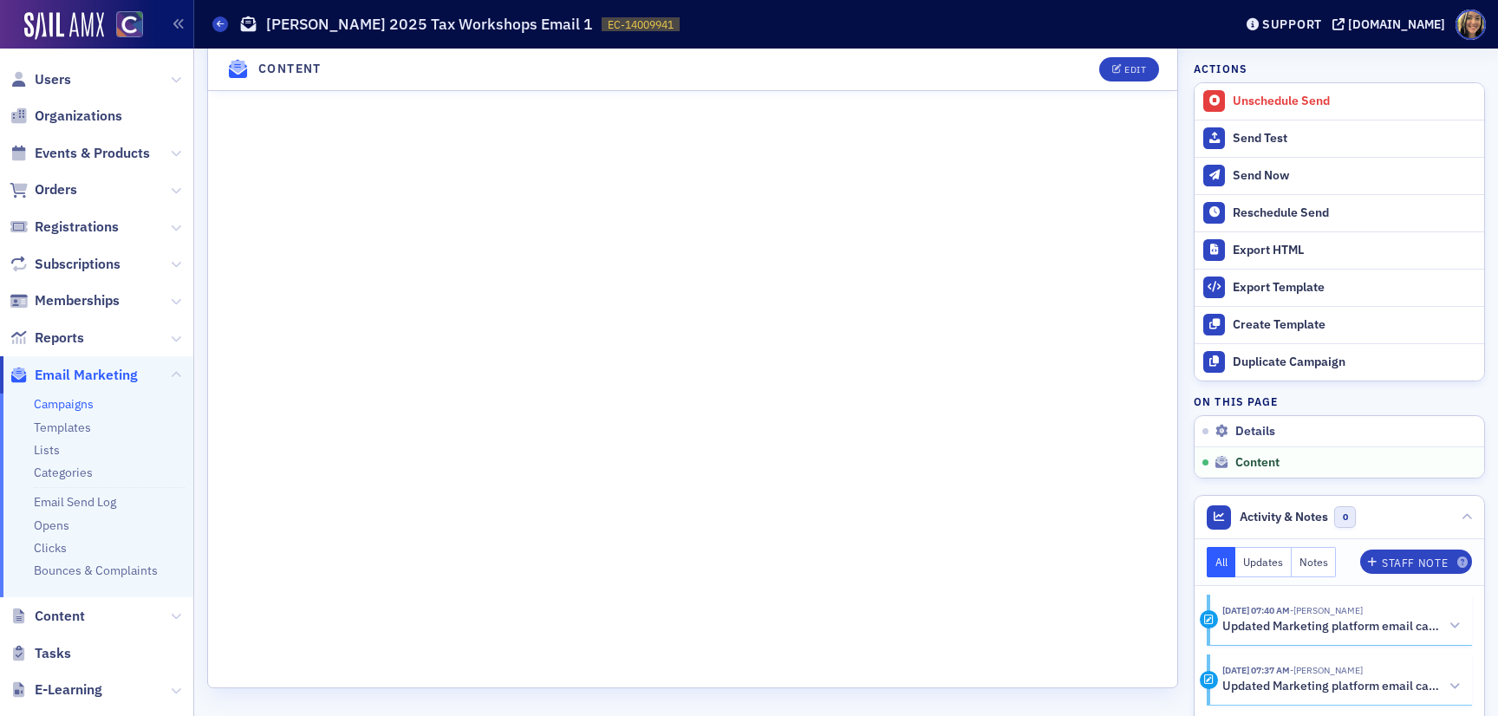
scroll to position [0, 0]
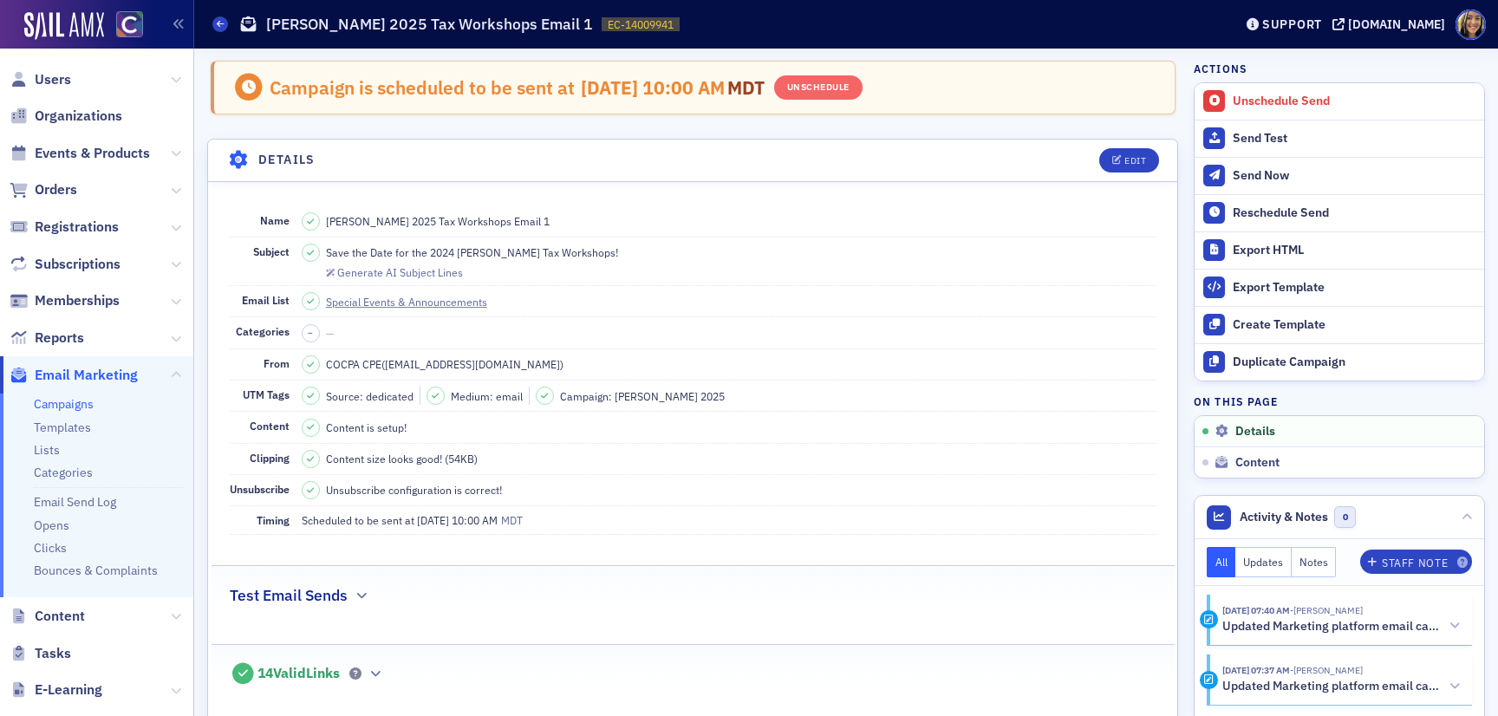
click at [1126, 175] on header "Details Edit" at bounding box center [692, 161] width 969 height 42
click at [1128, 161] on div "Edit" at bounding box center [1135, 161] width 22 height 10
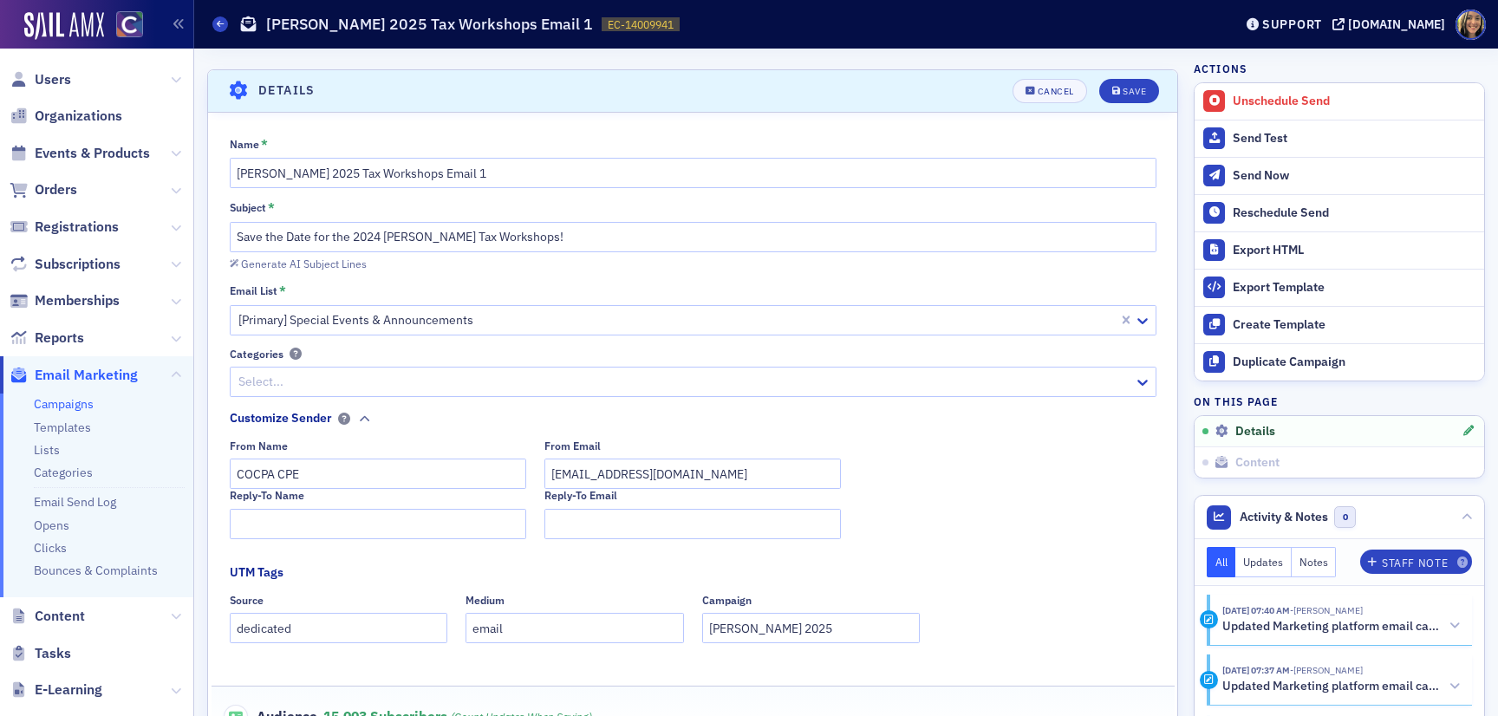
scroll to position [81, 0]
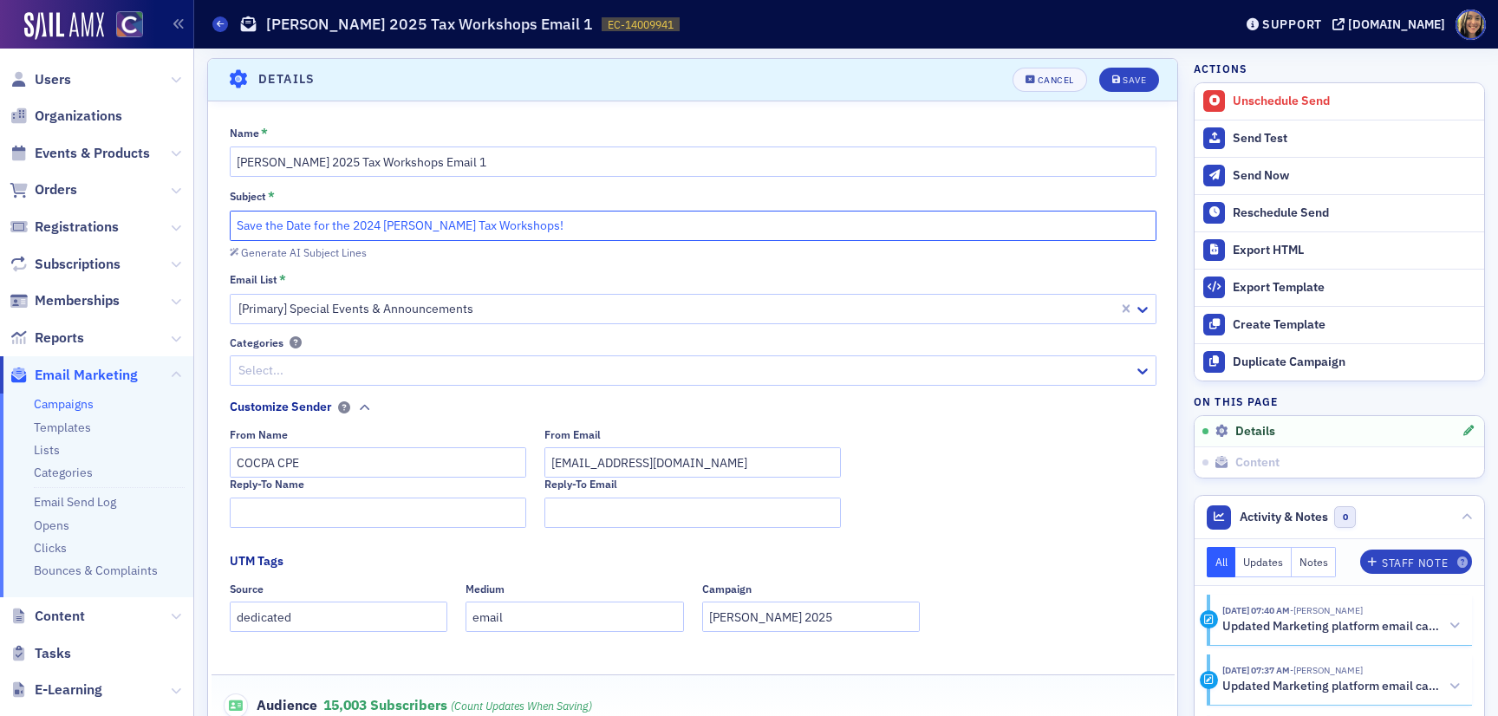
click at [378, 225] on input "Save the Date for the 2024 [PERSON_NAME] Tax Workshops!" at bounding box center [693, 226] width 927 height 30
type input "Save the Date for the 2025 [PERSON_NAME] Tax Workshops!"
click at [1140, 78] on div "Save" at bounding box center [1133, 80] width 23 height 10
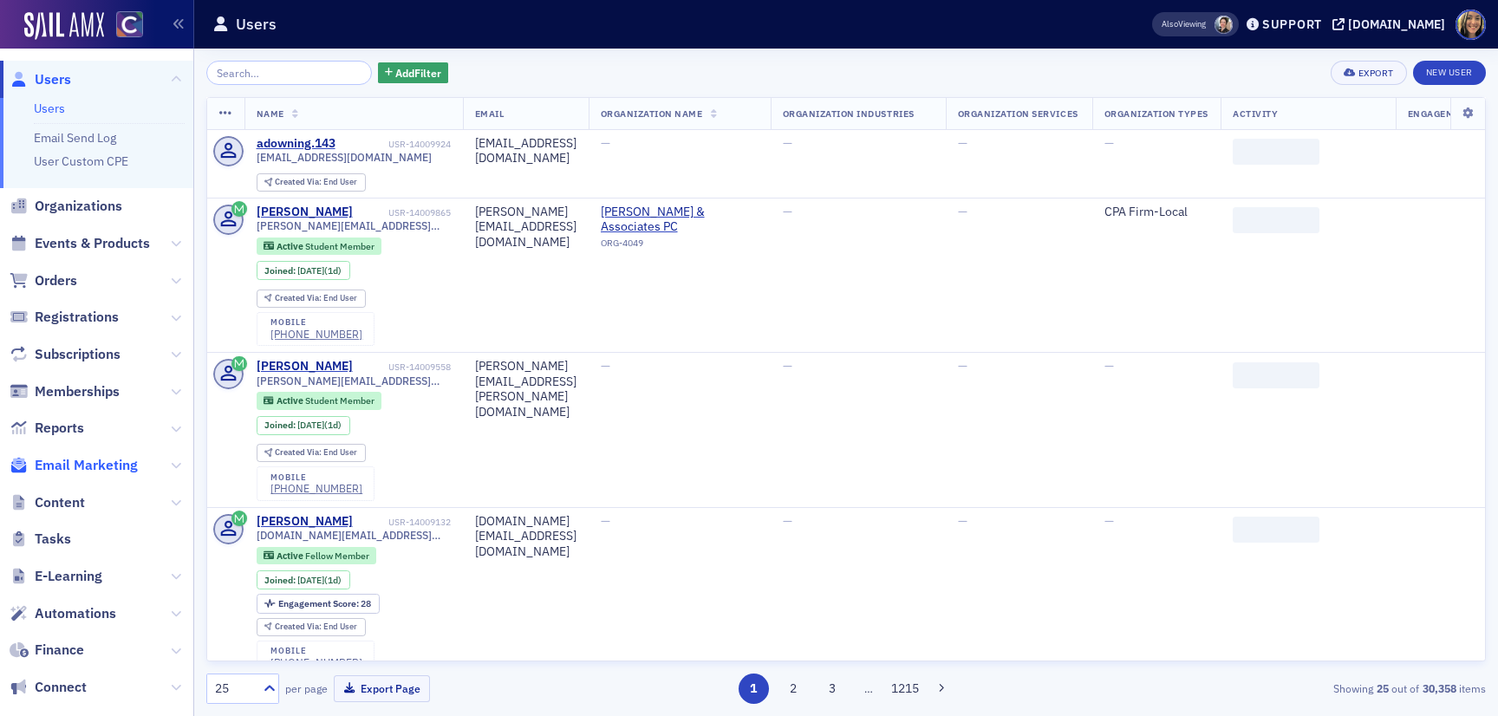
click at [105, 465] on span "Email Marketing" at bounding box center [86, 465] width 103 height 19
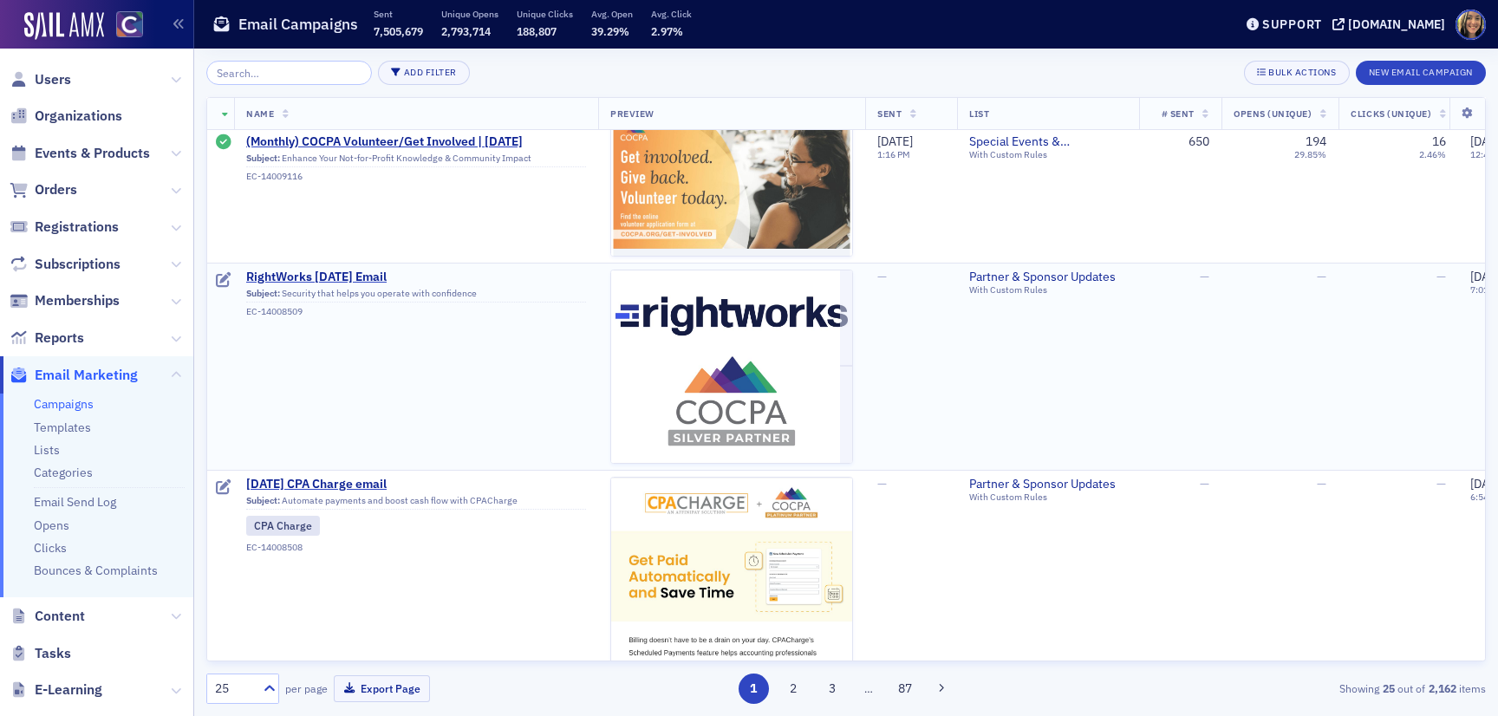
scroll to position [0, 1]
